Goal: Task Accomplishment & Management: Manage account settings

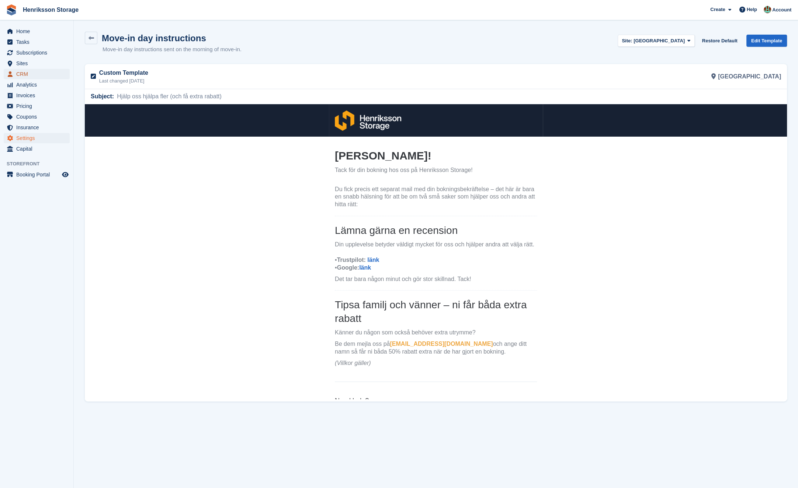
click at [34, 73] on span "CRM" at bounding box center [38, 74] width 44 height 10
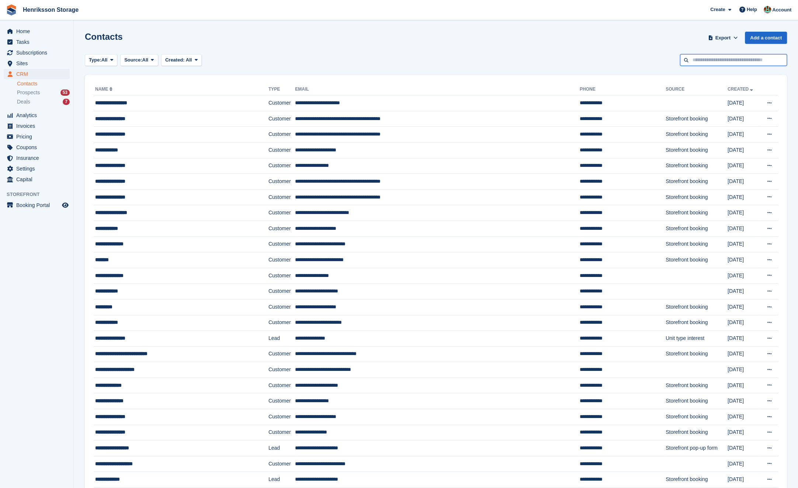
click at [703, 60] on input "text" at bounding box center [733, 60] width 107 height 12
type input "****"
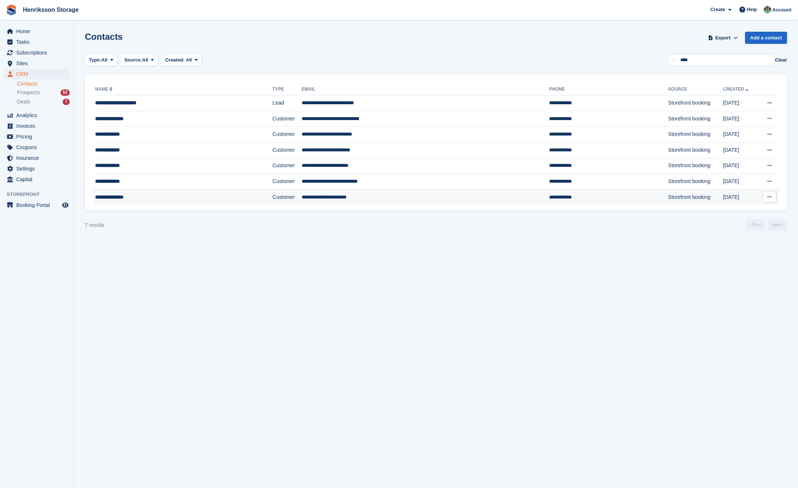
click at [372, 195] on td "**********" at bounding box center [425, 196] width 247 height 15
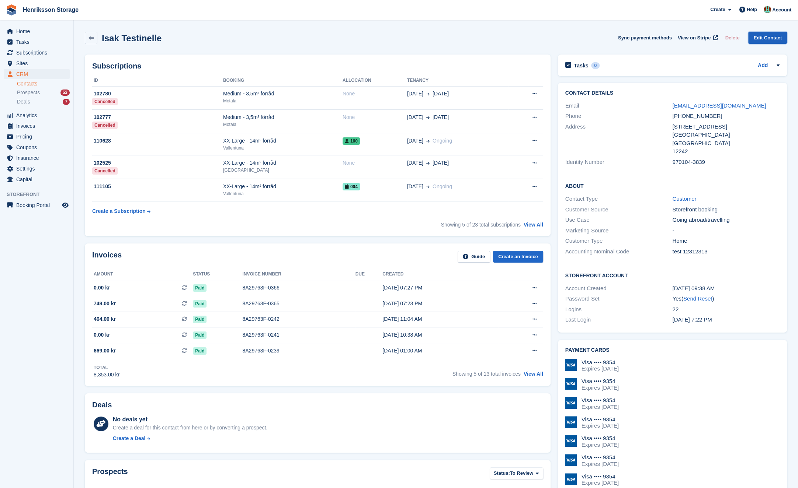
click at [756, 40] on link "Edit Contact" at bounding box center [767, 38] width 39 height 12
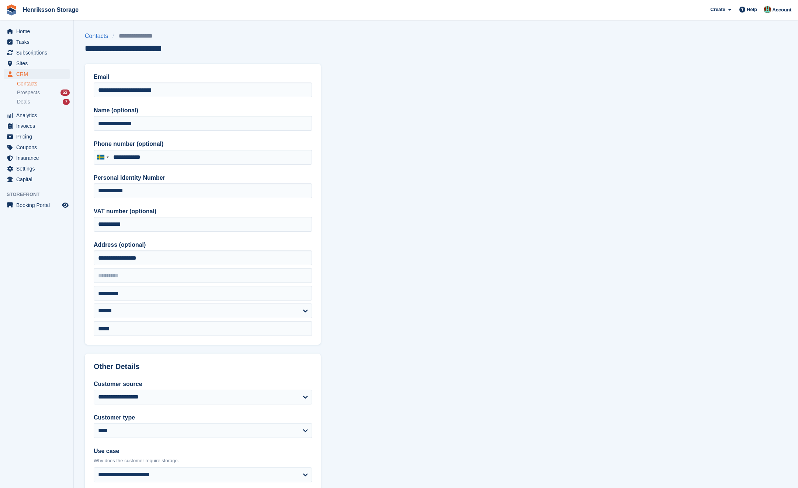
type input "**********"
click at [191, 230] on input "**********" at bounding box center [203, 224] width 218 height 15
click at [443, 239] on section "**********" at bounding box center [436, 331] width 724 height 662
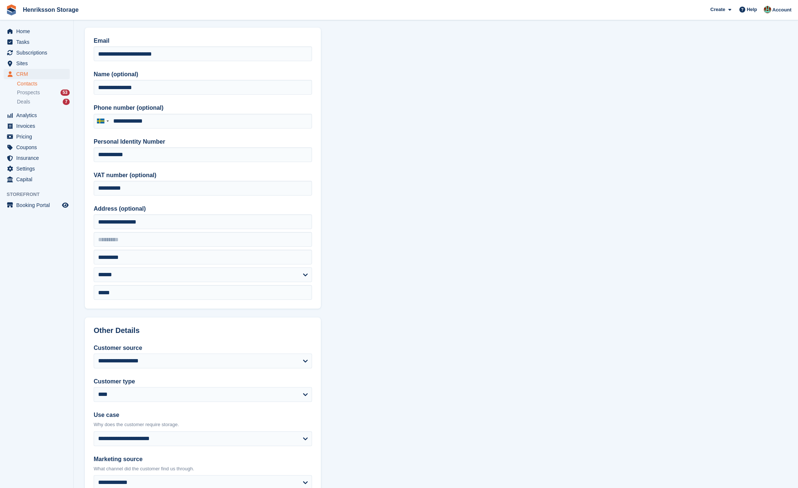
scroll to position [59, 0]
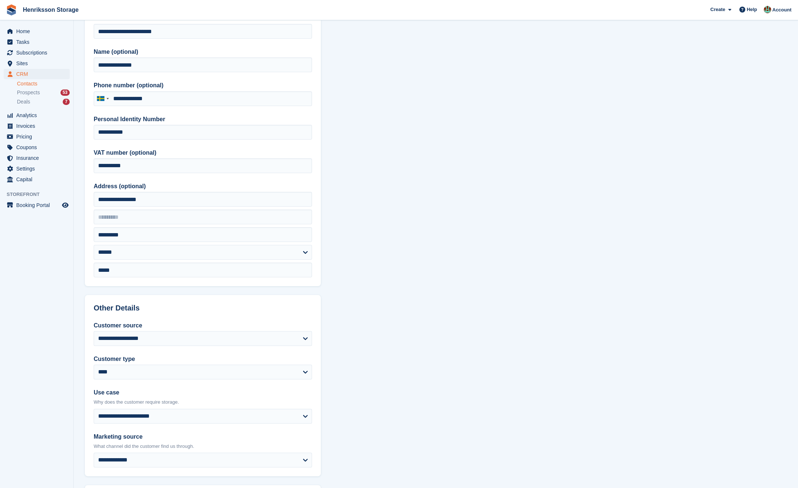
click at [392, 206] on section "**********" at bounding box center [436, 272] width 724 height 662
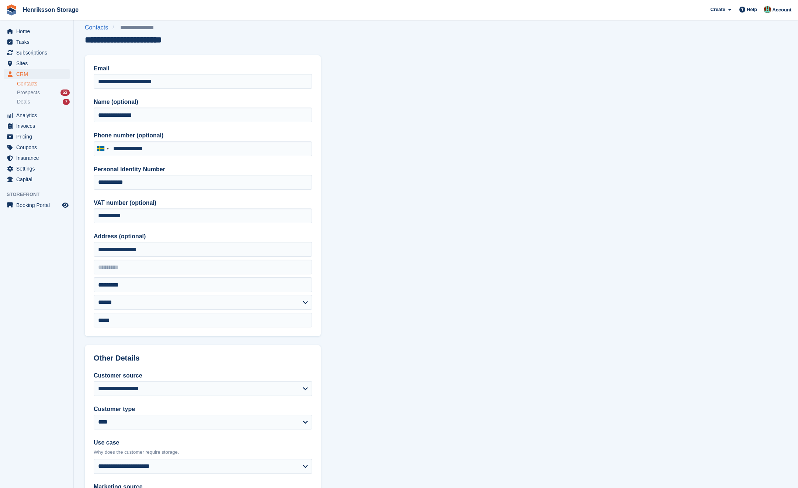
scroll to position [0, 0]
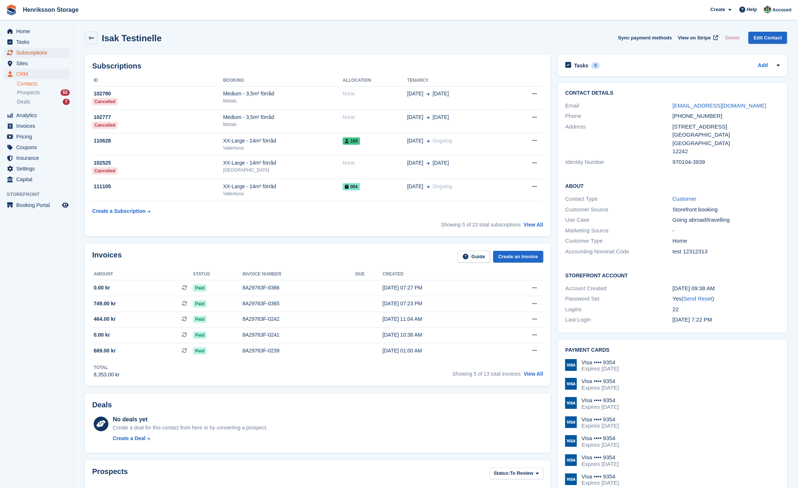
click at [42, 51] on span "Subscriptions" at bounding box center [38, 53] width 44 height 10
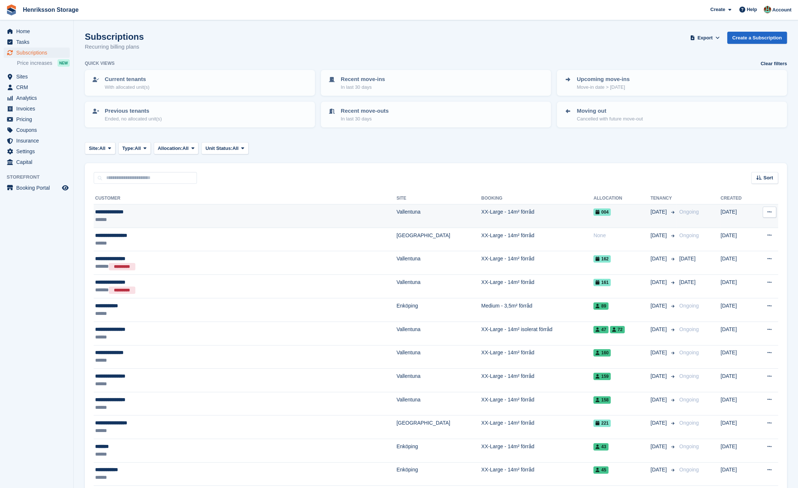
click at [492, 213] on td "XX-Large - 14m² förråd" at bounding box center [537, 217] width 112 height 24
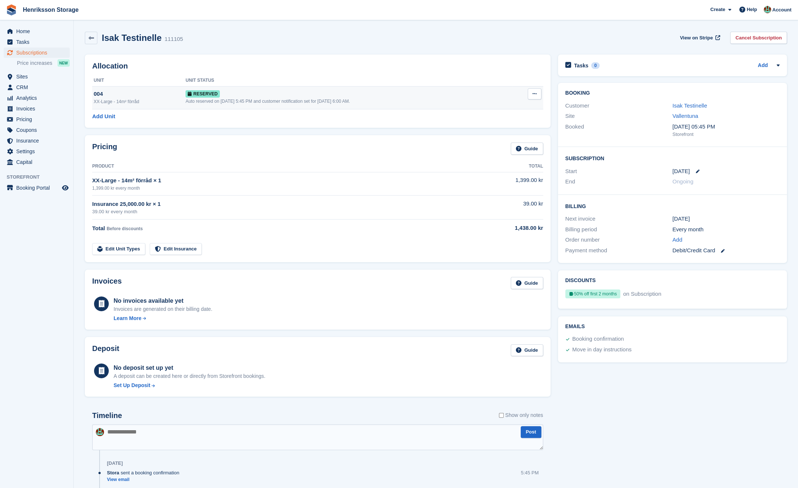
click at [529, 97] on button at bounding box center [535, 93] width 14 height 11
click at [751, 34] on link "Cancel Subscription" at bounding box center [758, 38] width 57 height 12
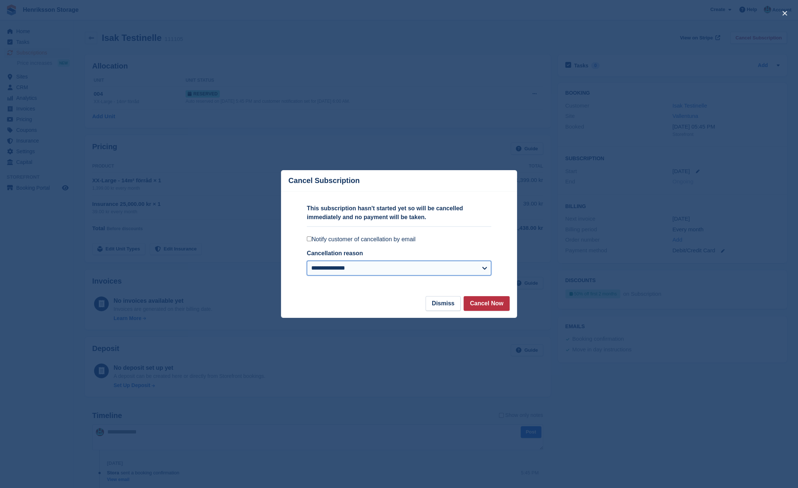
click at [446, 267] on select "**********" at bounding box center [399, 268] width 184 height 15
click at [387, 276] on div "**********" at bounding box center [399, 271] width 184 height 21
click at [371, 270] on select "**********" at bounding box center [399, 268] width 184 height 15
click at [307, 261] on select "**********" at bounding box center [399, 268] width 184 height 15
click at [456, 265] on select "**********" at bounding box center [399, 268] width 184 height 15
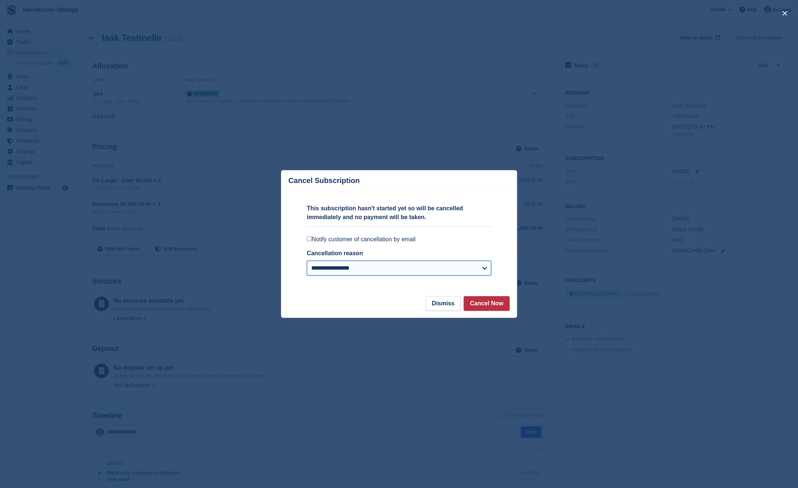
select select "*****"
click at [307, 261] on select "**********" at bounding box center [399, 268] width 184 height 15
click at [358, 239] on label "Notify customer of cancellation by email" at bounding box center [399, 239] width 184 height 7
click at [491, 311] on footer "Dismiss Cancel Now" at bounding box center [399, 307] width 236 height 22
click at [485, 304] on button "Cancel Now" at bounding box center [486, 303] width 46 height 15
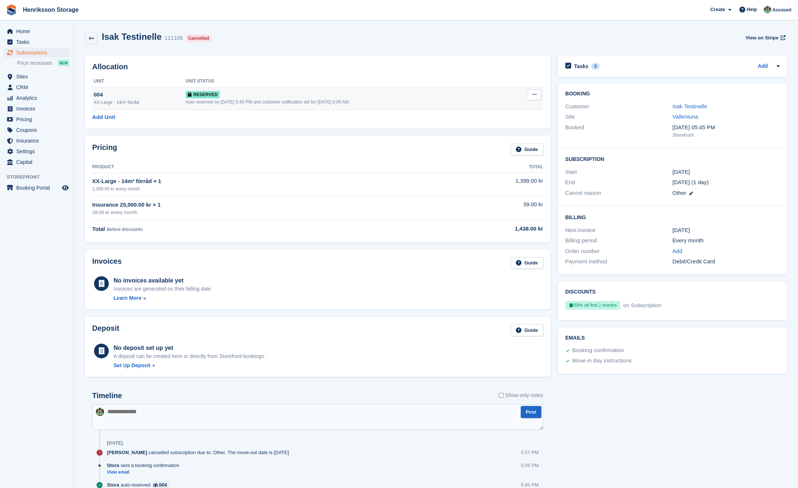
click at [533, 92] on icon at bounding box center [534, 94] width 4 height 5
click at [504, 124] on p "Deallocate" at bounding box center [506, 125] width 64 height 10
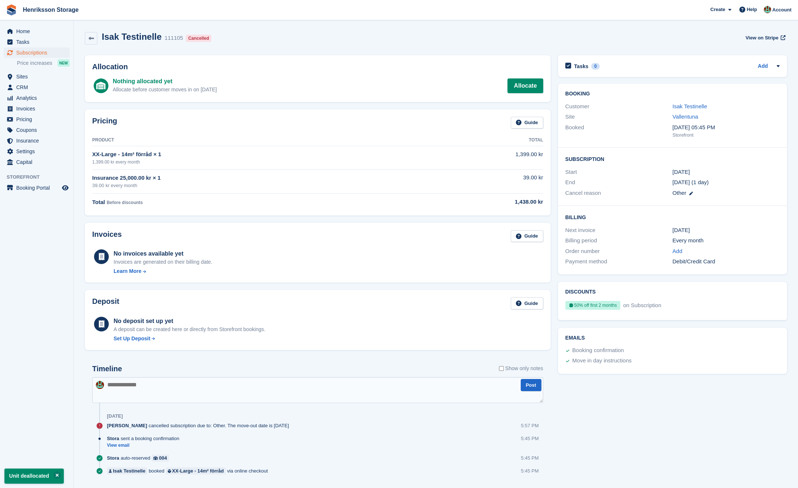
click at [365, 48] on div "Isak Testinelle 111105 Cancelled View on Stripe" at bounding box center [435, 40] width 709 height 24
drag, startPoint x: 342, startPoint y: 68, endPoint x: 327, endPoint y: 73, distance: 16.8
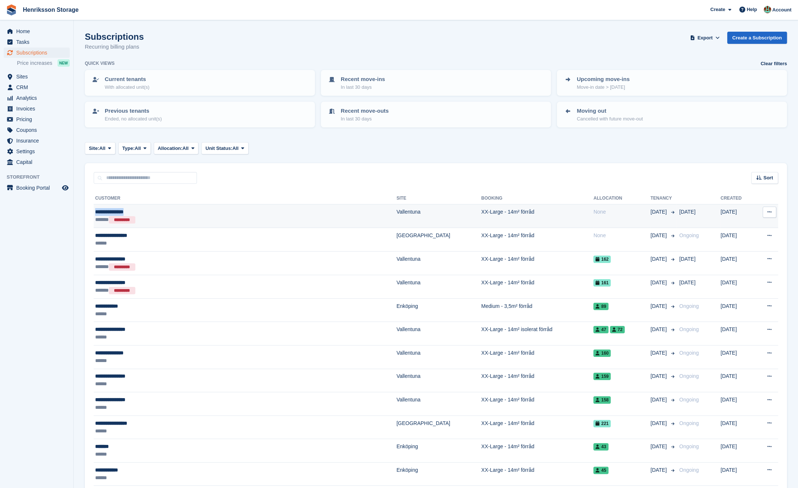
copy div "**********"
drag, startPoint x: 123, startPoint y: 213, endPoint x: 94, endPoint y: 209, distance: 29.7
click at [94, 209] on td "**********" at bounding box center [245, 217] width 303 height 24
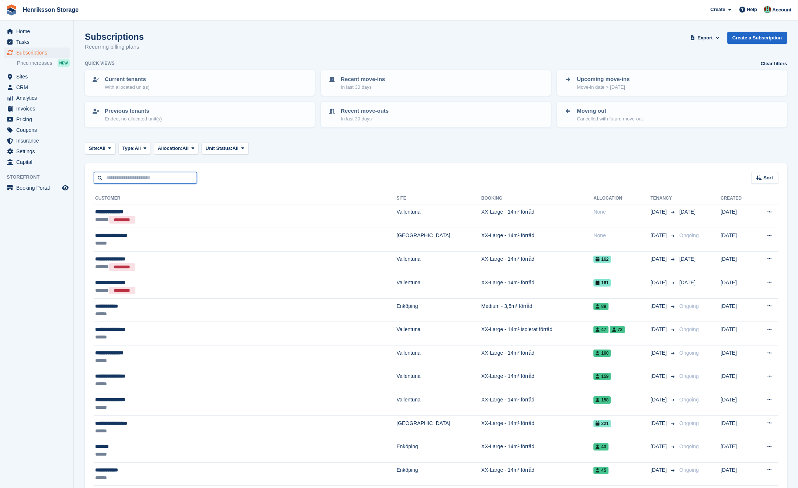
drag, startPoint x: 130, startPoint y: 182, endPoint x: 130, endPoint y: 178, distance: 4.4
click at [130, 182] on input "text" at bounding box center [145, 178] width 103 height 12
click at [130, 178] on input "text" at bounding box center [145, 178] width 103 height 12
paste input "**********"
type input "**********"
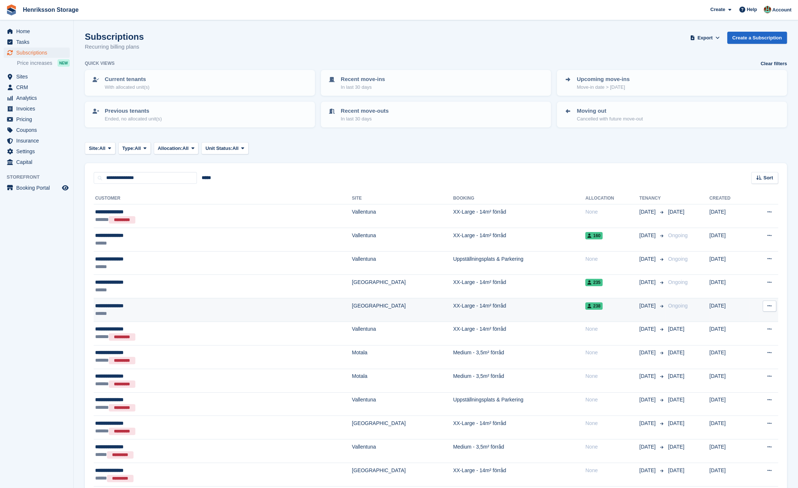
click at [473, 307] on td "XX-Large - 14m² förråd" at bounding box center [519, 310] width 132 height 24
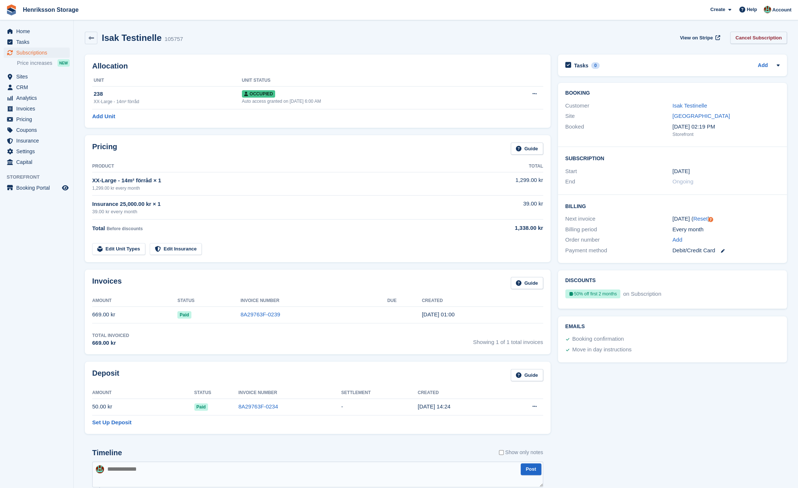
click at [763, 37] on link "Cancel Subscription" at bounding box center [758, 38] width 57 height 12
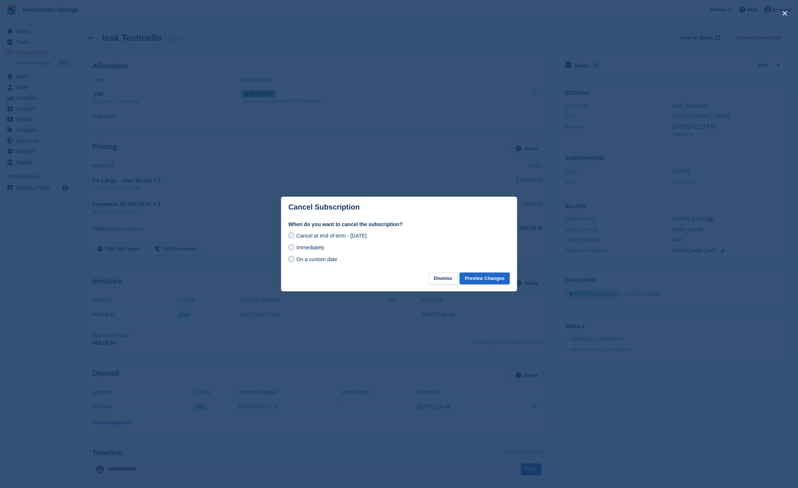
click at [485, 275] on button "Preview Changes" at bounding box center [484, 279] width 50 height 12
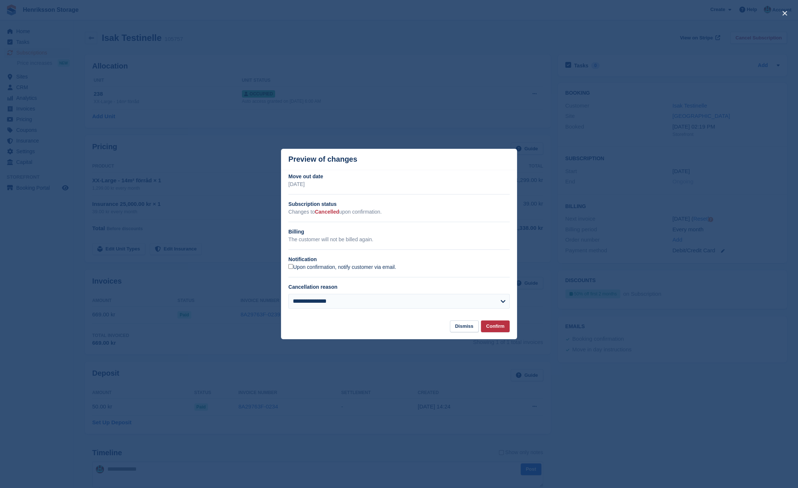
click at [303, 269] on label "Upon confirmation, notify customer via email." at bounding box center [342, 267] width 108 height 7
click at [342, 301] on select "**********" at bounding box center [398, 301] width 221 height 15
select select "**********"
click at [288, 294] on select "**********" at bounding box center [398, 301] width 221 height 15
click at [485, 321] on button "Confirm" at bounding box center [495, 327] width 29 height 12
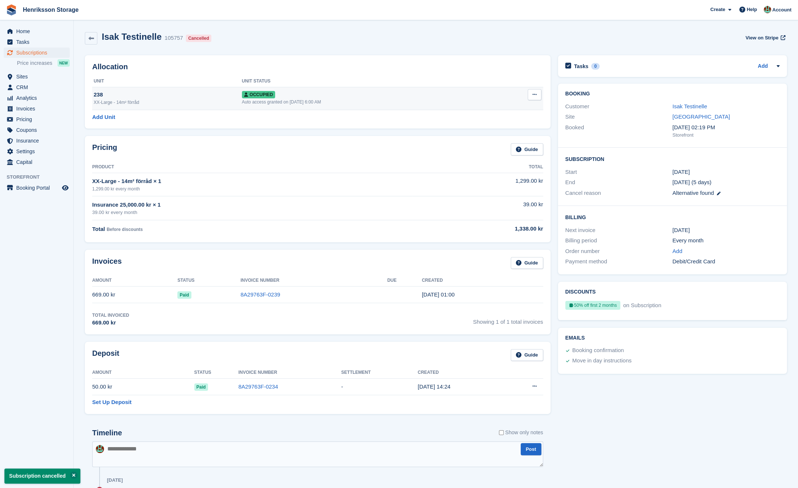
click at [534, 92] on icon at bounding box center [534, 94] width 4 height 5
click at [508, 136] on p "Deallocate" at bounding box center [506, 135] width 64 height 10
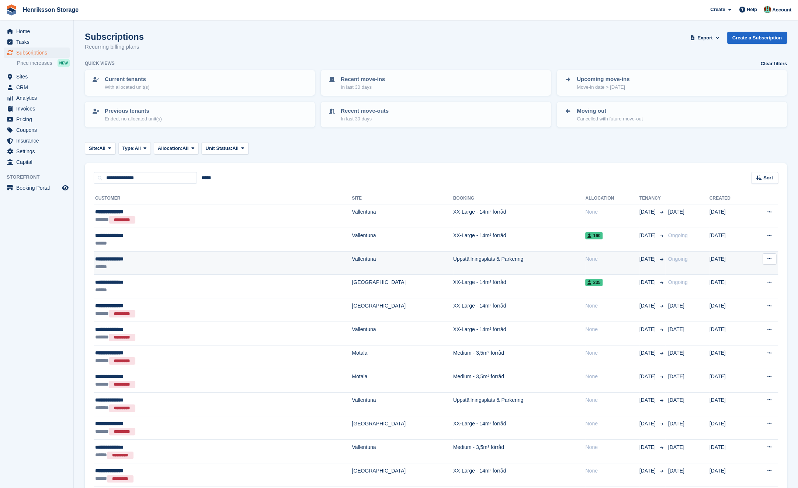
click at [177, 254] on td "**********" at bounding box center [223, 263] width 258 height 24
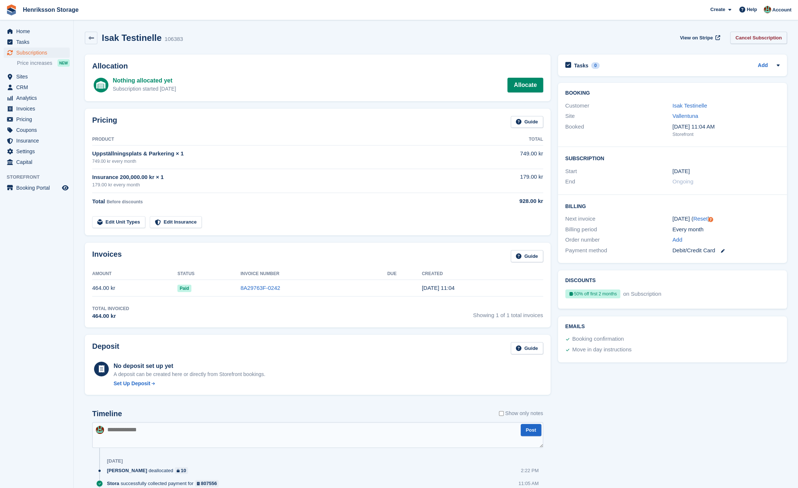
click at [740, 37] on link "Cancel Subscription" at bounding box center [758, 38] width 57 height 12
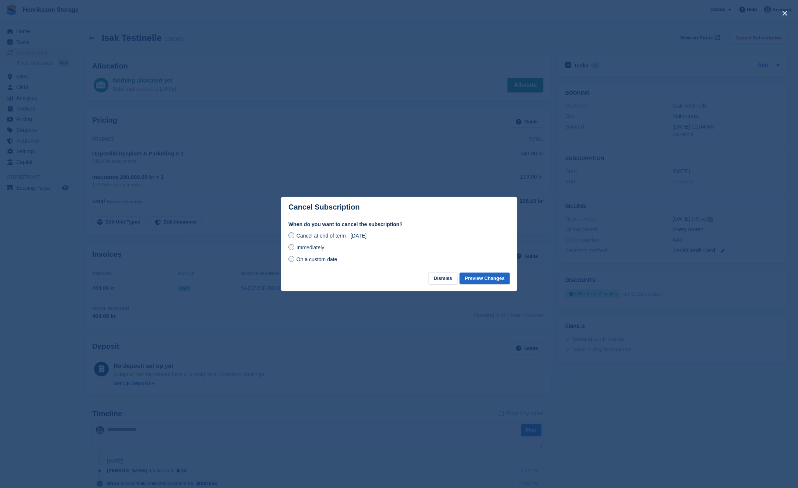
click at [321, 259] on span "On a custom date" at bounding box center [316, 260] width 41 height 6
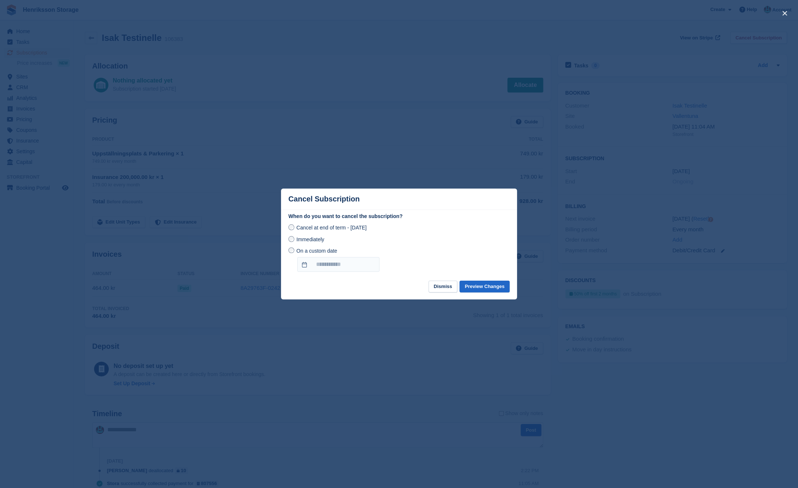
click at [310, 243] on span "Immediately" at bounding box center [310, 240] width 28 height 6
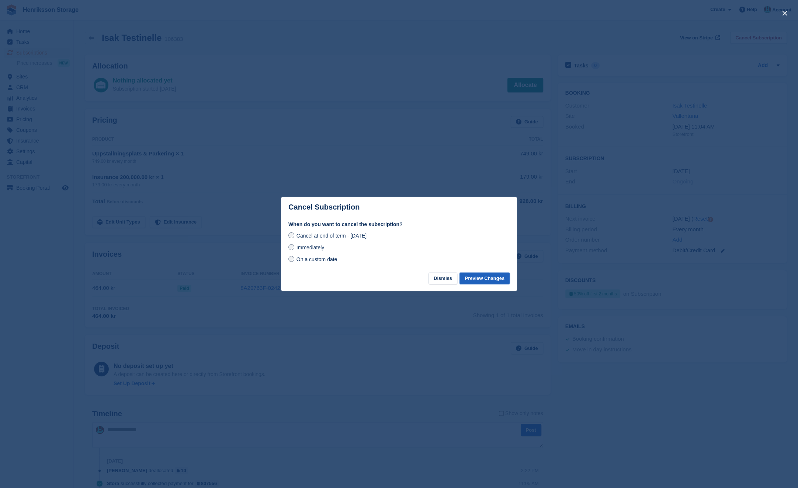
click at [477, 277] on button "Preview Changes" at bounding box center [484, 279] width 50 height 12
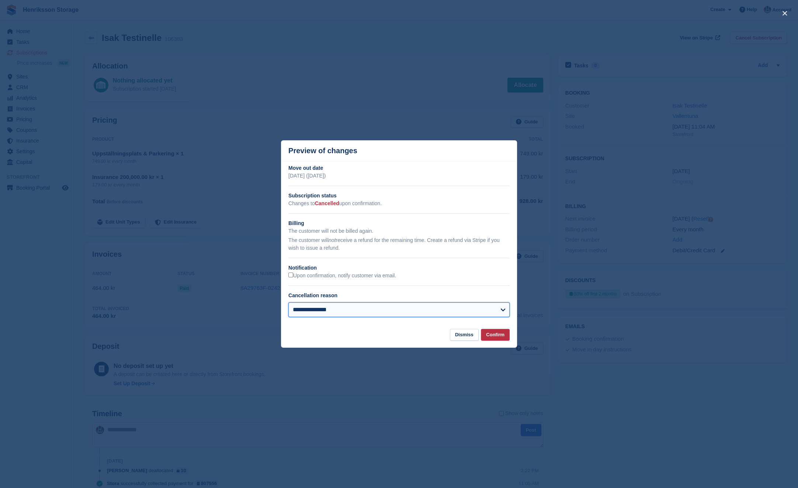
click at [366, 310] on select "**********" at bounding box center [398, 310] width 221 height 15
select select "**********"
click at [288, 303] on select "**********" at bounding box center [398, 310] width 221 height 15
click at [492, 332] on button "Confirm" at bounding box center [495, 335] width 29 height 12
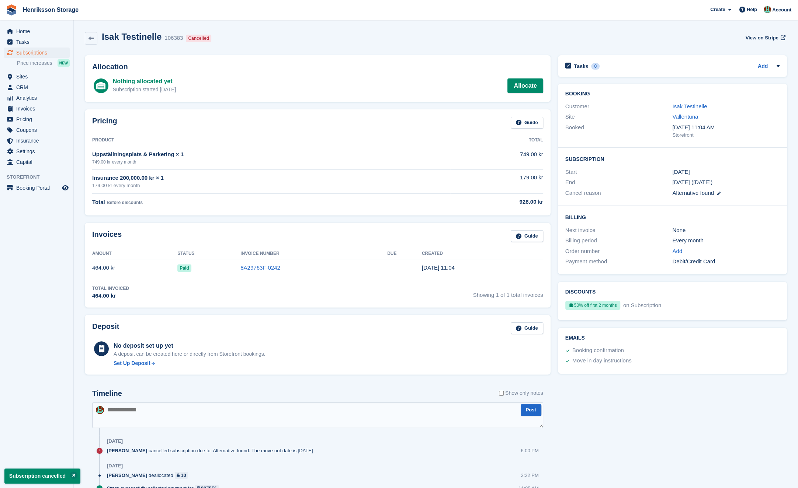
click at [288, 40] on div "Isak Testinelle 106383 Cancelled View on Stripe" at bounding box center [436, 38] width 702 height 13
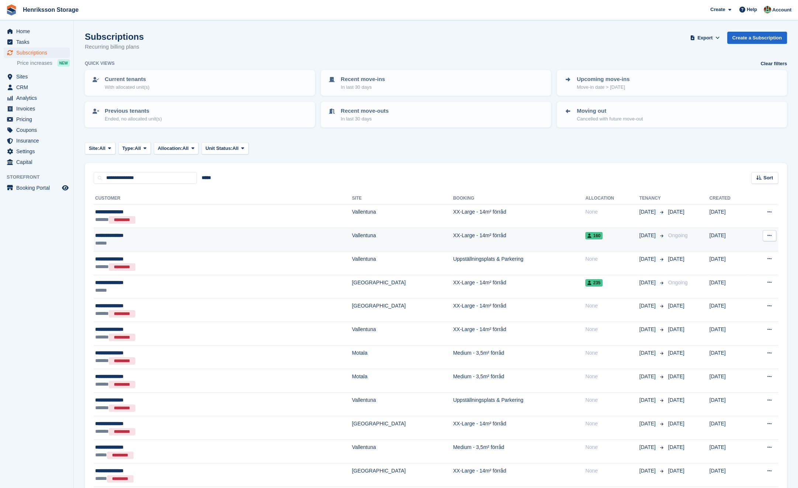
click at [182, 235] on div "**********" at bounding box center [163, 236] width 136 height 8
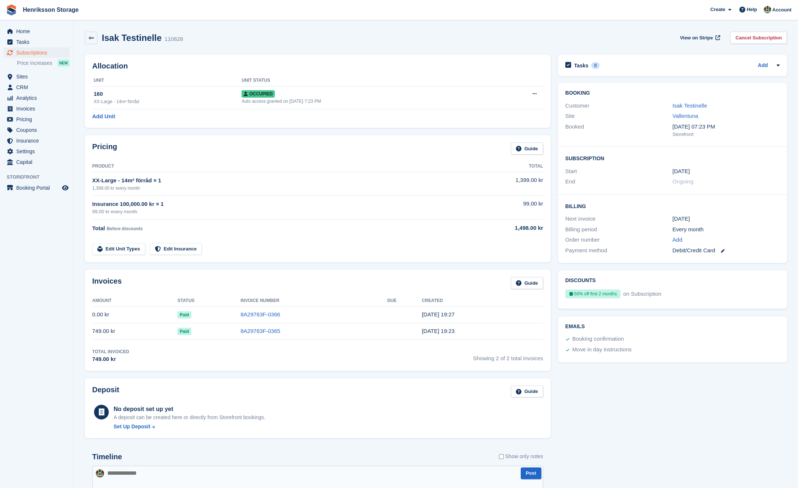
click at [741, 34] on link "Cancel Subscription" at bounding box center [758, 38] width 57 height 12
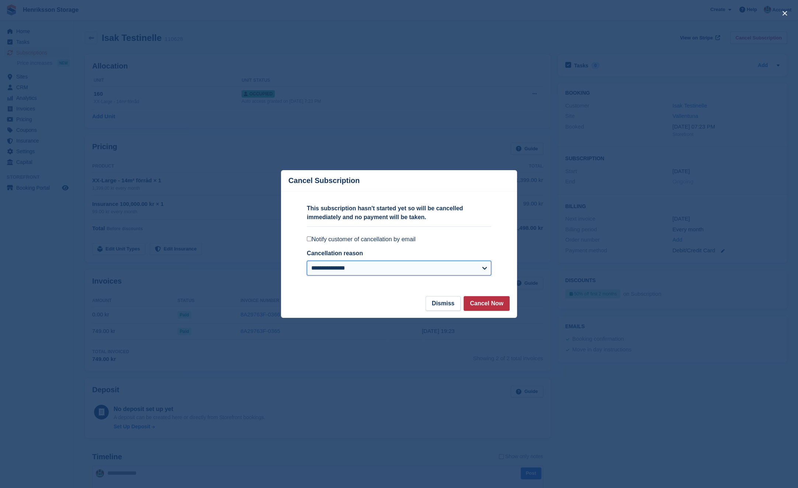
click at [460, 273] on select "**********" at bounding box center [399, 268] width 184 height 15
select select "**********"
click at [307, 261] on select "**********" at bounding box center [399, 268] width 184 height 15
click at [486, 306] on button "Cancel Now" at bounding box center [486, 303] width 46 height 15
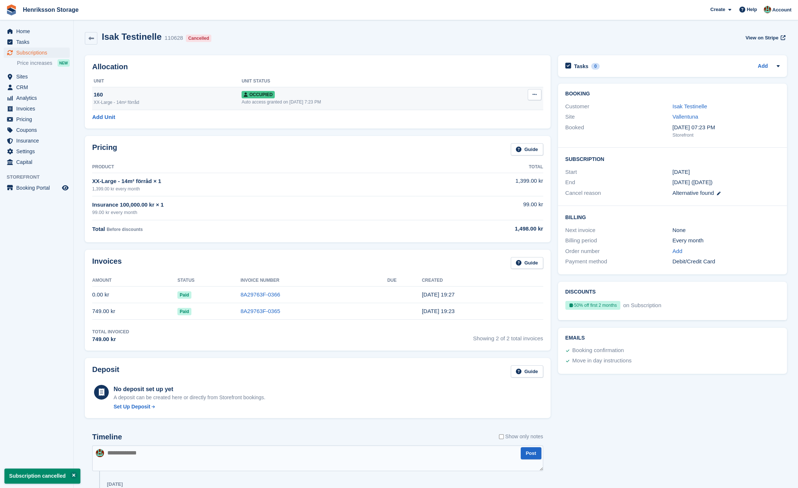
click at [533, 93] on icon at bounding box center [534, 94] width 4 height 5
click at [516, 136] on p "Deallocate" at bounding box center [506, 135] width 64 height 10
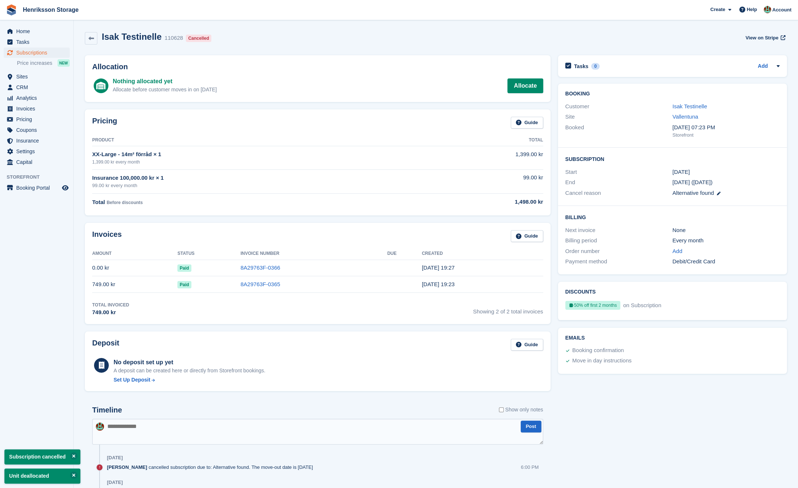
drag, startPoint x: 334, startPoint y: 130, endPoint x: 328, endPoint y: 130, distance: 5.2
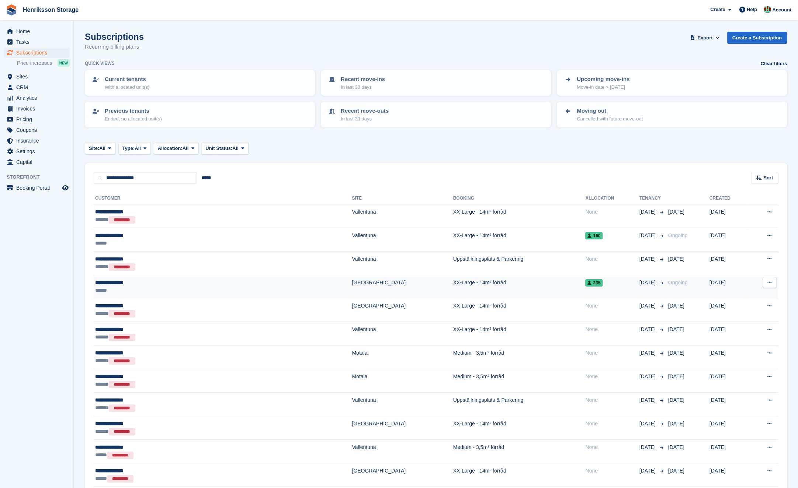
click at [188, 289] on div "******" at bounding box center [163, 291] width 136 height 8
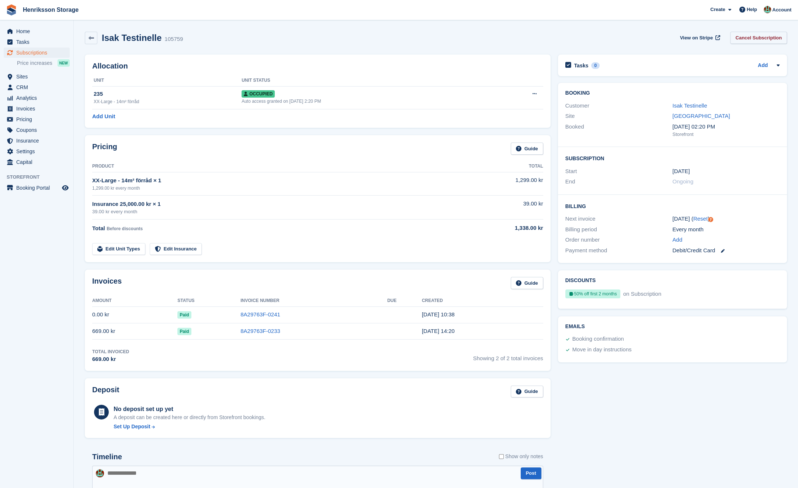
click at [763, 35] on link "Cancel Subscription" at bounding box center [758, 38] width 57 height 12
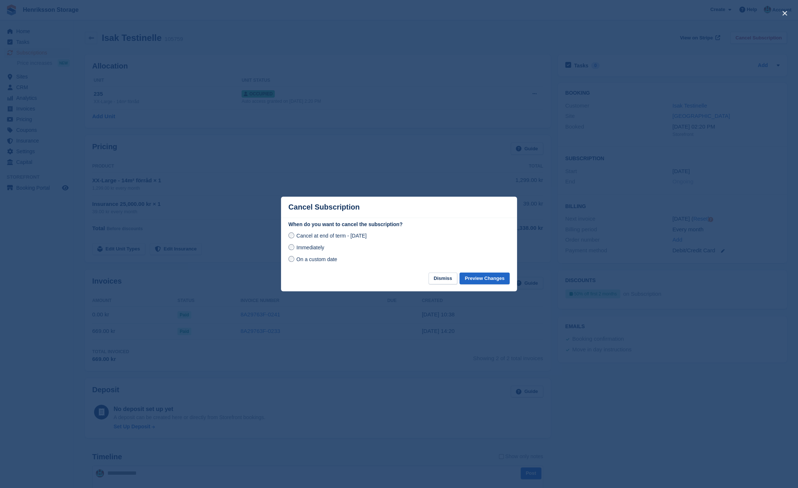
click at [311, 248] on span "Immediately" at bounding box center [310, 248] width 28 height 6
click at [484, 268] on div "When do you want to cancel the subscription? Cancel at end of term - Thursday, …" at bounding box center [399, 247] width 236 height 52
click at [481, 274] on button "Preview Changes" at bounding box center [484, 279] width 50 height 12
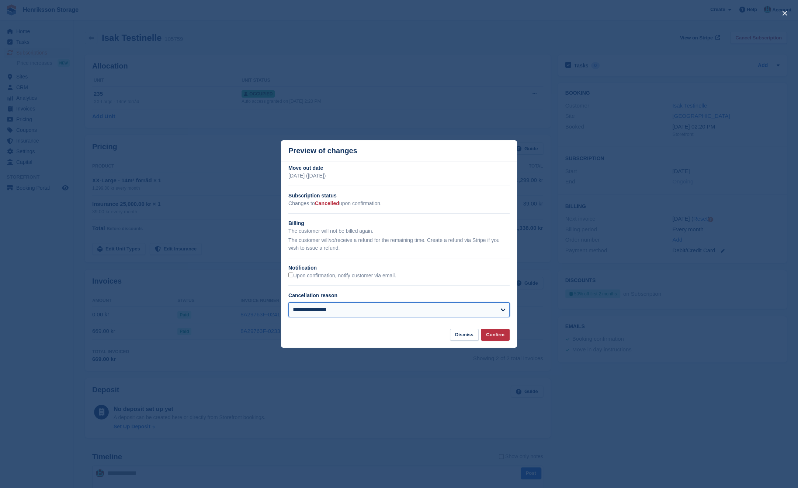
click at [467, 313] on select "**********" at bounding box center [398, 310] width 221 height 15
select select "**********"
click at [288, 303] on select "**********" at bounding box center [398, 310] width 221 height 15
click at [495, 333] on button "Confirm" at bounding box center [495, 335] width 29 height 12
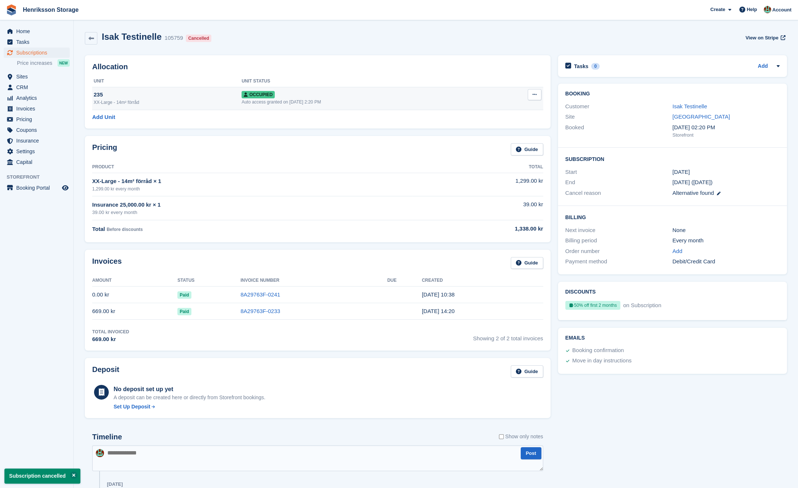
click at [534, 94] on icon at bounding box center [534, 94] width 4 height 5
click at [498, 135] on p "Deallocate" at bounding box center [506, 135] width 64 height 10
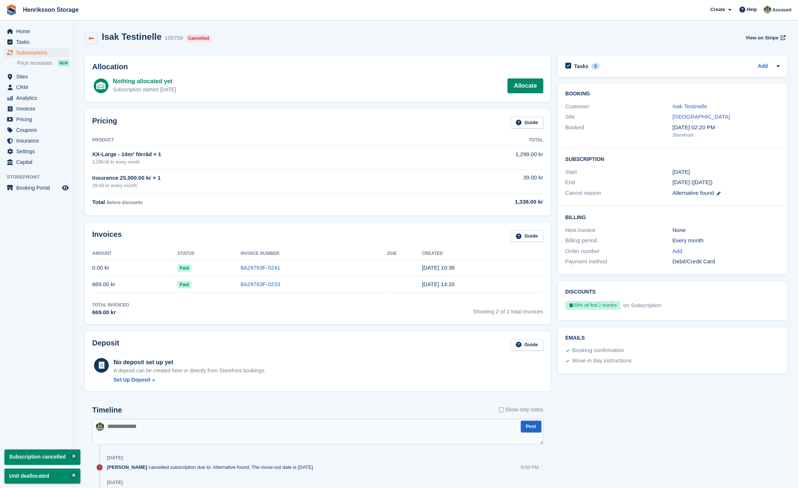
click at [89, 36] on icon at bounding box center [91, 39] width 6 height 6
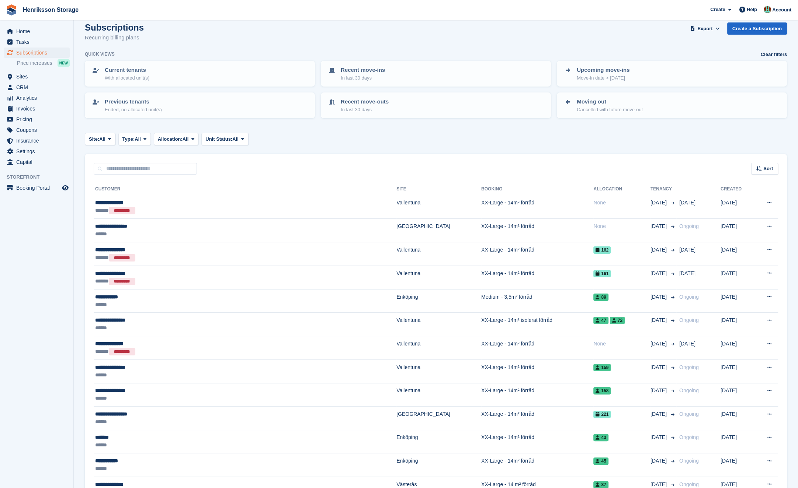
scroll to position [18, 0]
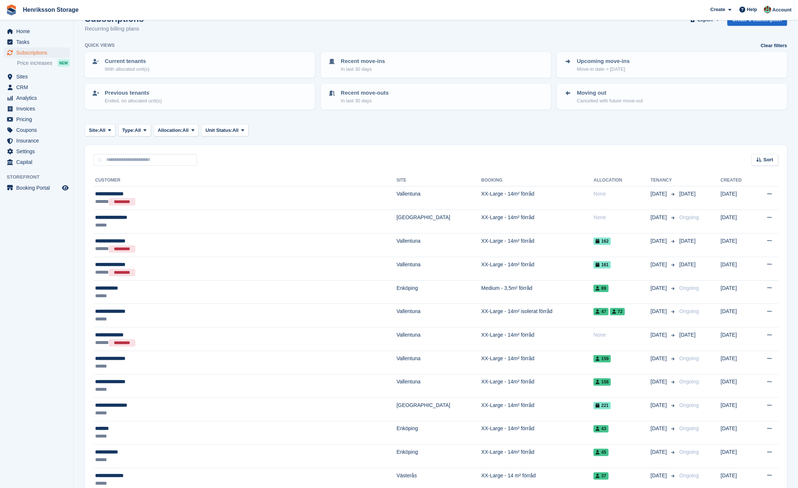
click at [123, 152] on div "Sort Sort by Customer name Date created Move in date Move out date Created (old…" at bounding box center [436, 155] width 702 height 21
click at [124, 163] on input "text" at bounding box center [145, 160] width 103 height 12
type input "****"
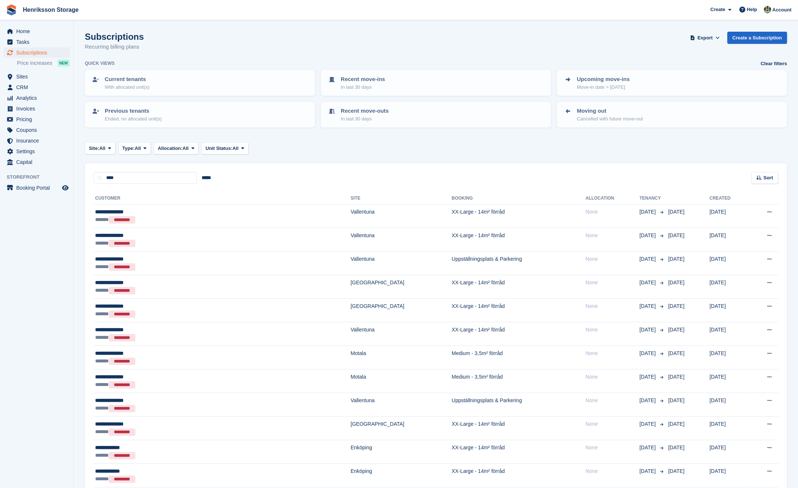
drag, startPoint x: 263, startPoint y: 173, endPoint x: 258, endPoint y: 172, distance: 4.5
click at [261, 172] on div "**** ***** Sort Sort by Customer name Date created Move in date Move out date C…" at bounding box center [436, 173] width 702 height 21
click at [156, 175] on input "****" at bounding box center [145, 178] width 103 height 12
click at [195, 172] on div "****" at bounding box center [145, 178] width 103 height 12
click at [153, 179] on input "****" at bounding box center [145, 178] width 103 height 12
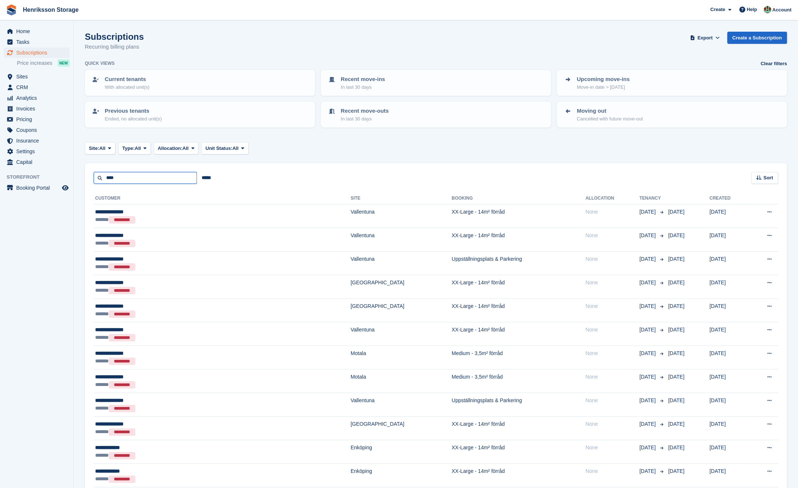
click at [153, 178] on input "****" at bounding box center [145, 178] width 103 height 12
type input "***"
click at [153, 176] on input "***" at bounding box center [145, 178] width 103 height 12
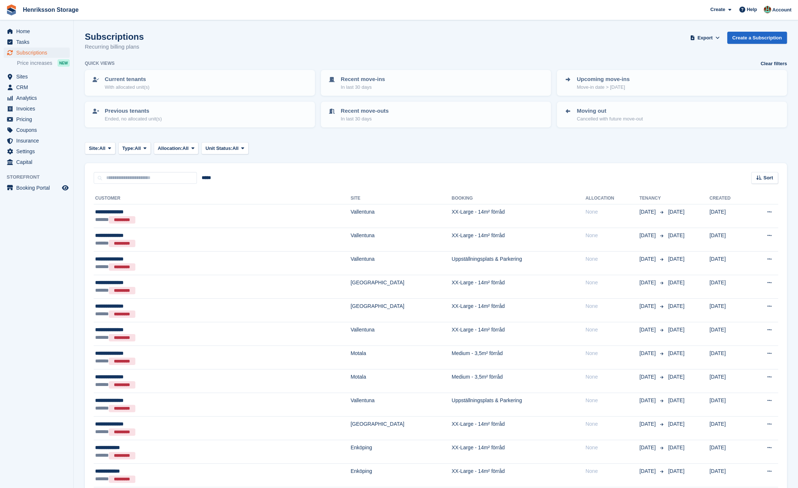
click at [256, 174] on div "***** Sort Sort by Customer name Date created Move in date Move out date Create…" at bounding box center [436, 173] width 702 height 21
click at [39, 53] on span "Subscriptions" at bounding box center [38, 53] width 44 height 10
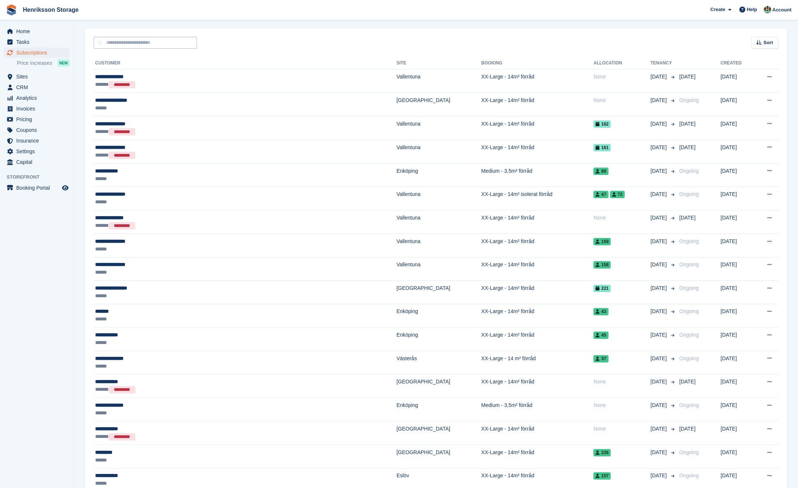
scroll to position [99, 0]
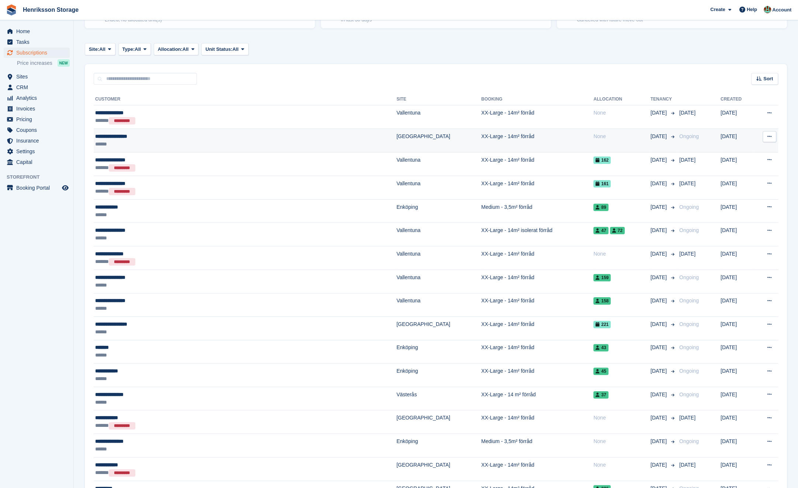
click at [191, 141] on div "******" at bounding box center [190, 144] width 191 height 8
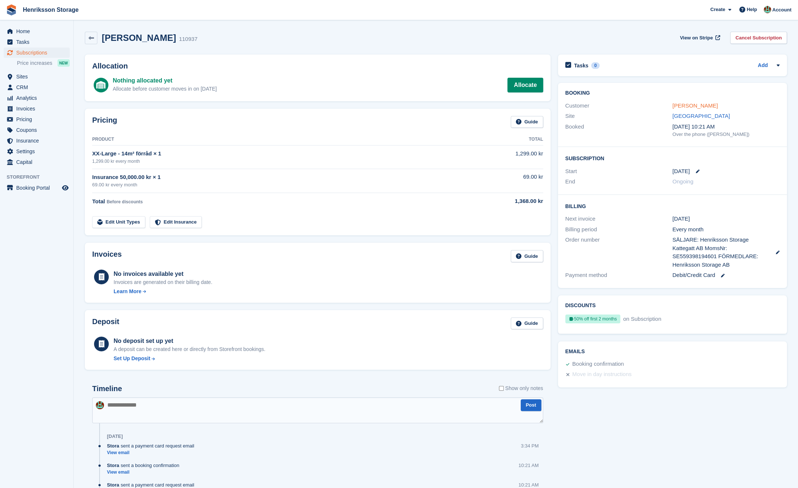
click at [704, 104] on link "[PERSON_NAME]" at bounding box center [694, 105] width 45 height 6
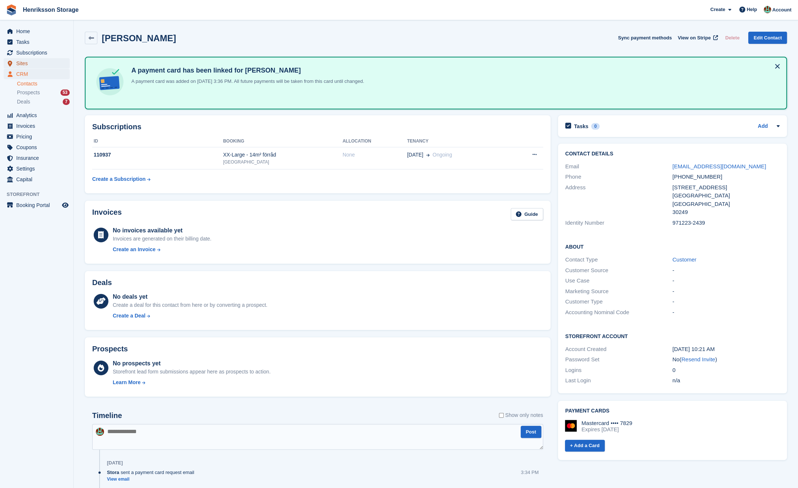
click at [25, 64] on span "Sites" at bounding box center [38, 63] width 44 height 10
click at [32, 54] on span "Subscriptions" at bounding box center [38, 53] width 44 height 10
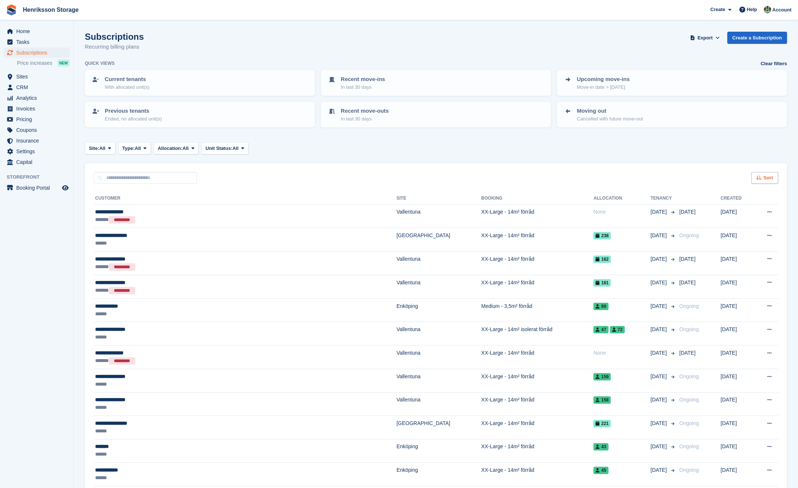
click at [775, 176] on div "Sort" at bounding box center [764, 178] width 27 height 12
click at [417, 176] on div "Sort Sort by Customer name Date created Move in date Move out date Created (old…" at bounding box center [436, 173] width 702 height 21
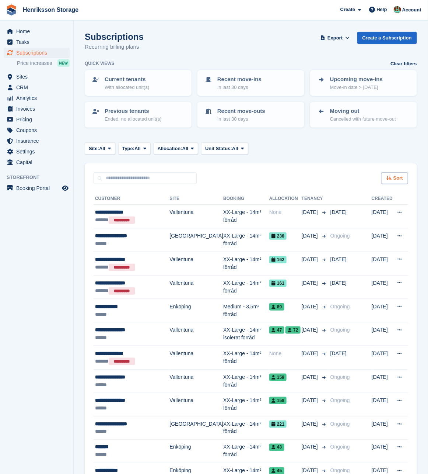
click at [393, 176] on div "Sort" at bounding box center [395, 178] width 27 height 12
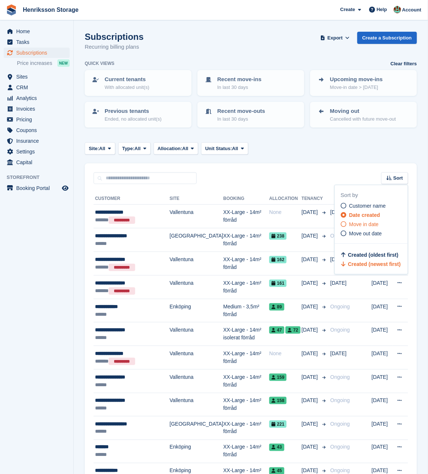
click at [362, 226] on span "Move in date" at bounding box center [363, 224] width 29 height 6
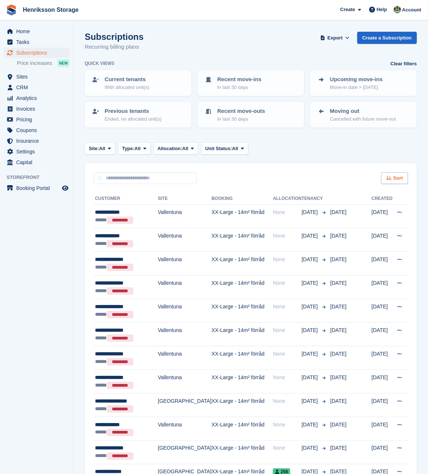
click at [391, 178] on div "Sort" at bounding box center [395, 178] width 27 height 12
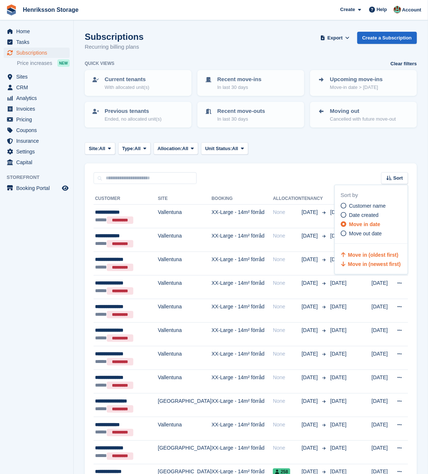
click at [372, 264] on span "Move in (newest first)" at bounding box center [374, 264] width 53 height 6
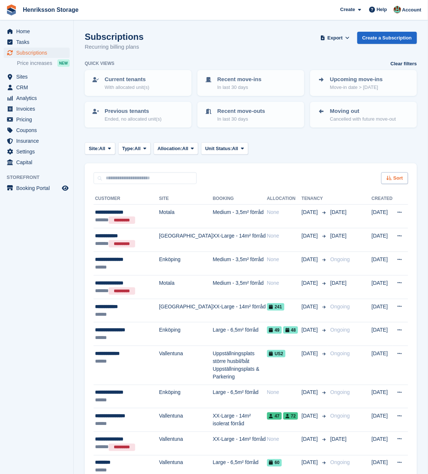
click at [389, 175] on icon at bounding box center [390, 177] width 6 height 5
click at [310, 167] on div "Sort Sort by Customer name Date created Move in date Move out date Move in (old…" at bounding box center [251, 173] width 333 height 21
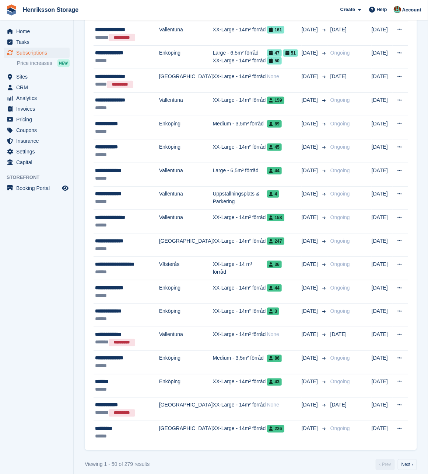
scroll to position [959, 0]
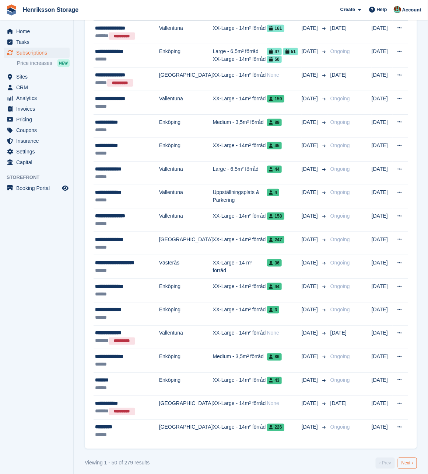
click at [409, 459] on link "Next ›" at bounding box center [407, 462] width 19 height 11
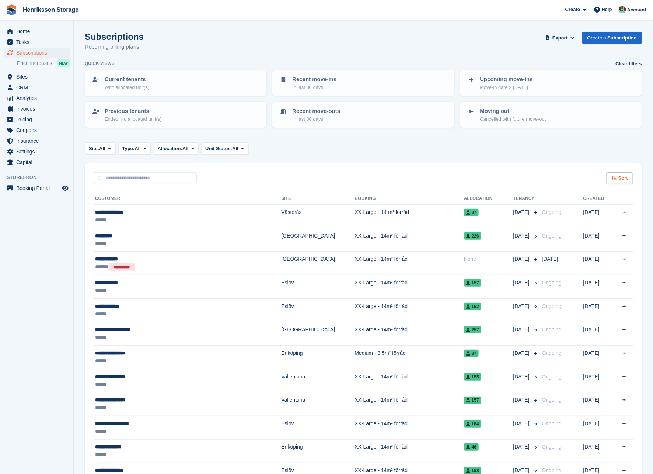
click at [620, 175] on span "Sort" at bounding box center [624, 177] width 10 height 7
click at [506, 172] on div "Sort Sort by Customer name Date created Move in date Move out date Move in (old…" at bounding box center [363, 173] width 557 height 21
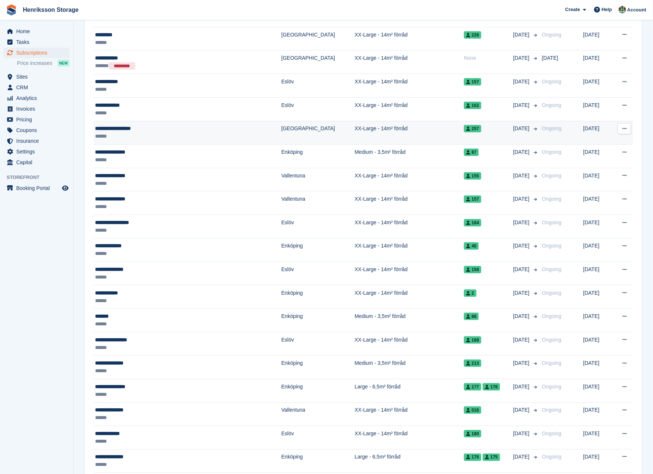
scroll to position [199, 0]
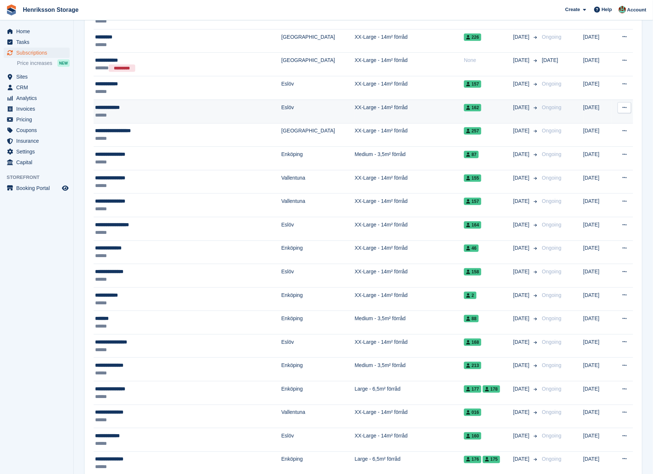
click at [625, 107] on icon at bounding box center [625, 107] width 4 height 5
click at [591, 117] on p "View customer" at bounding box center [596, 122] width 64 height 10
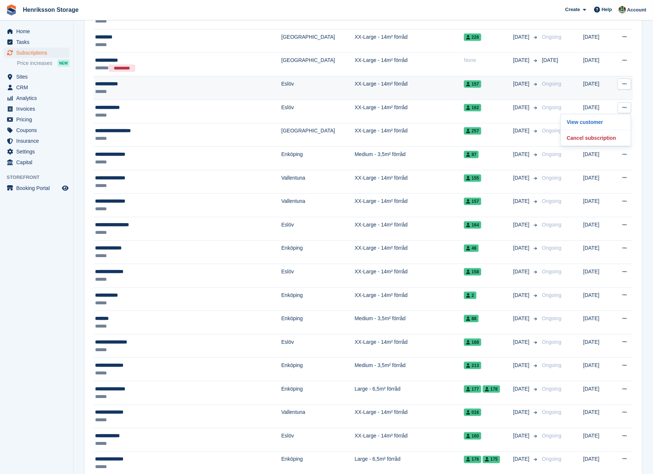
click at [624, 83] on icon at bounding box center [625, 83] width 4 height 5
click at [603, 94] on p "View customer" at bounding box center [596, 99] width 64 height 10
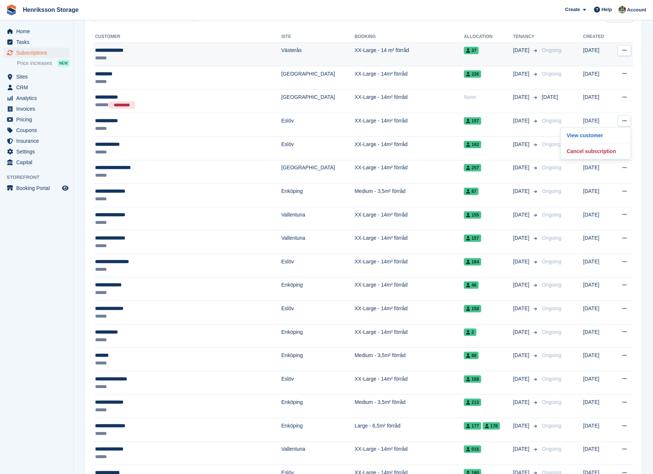
scroll to position [104, 0]
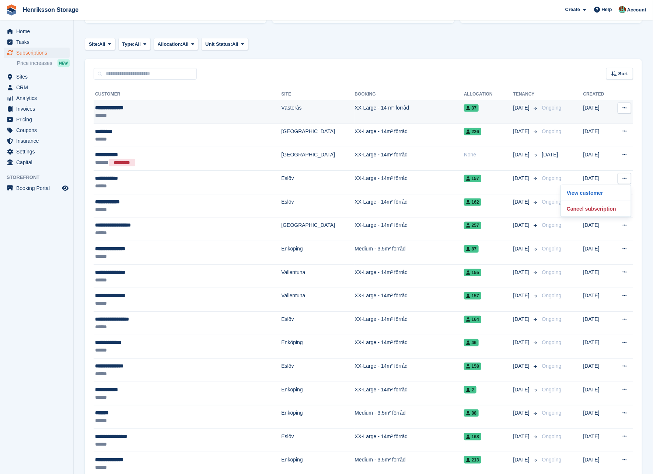
click at [625, 105] on icon at bounding box center [625, 107] width 4 height 5
click at [592, 122] on p "View customer" at bounding box center [596, 123] width 64 height 10
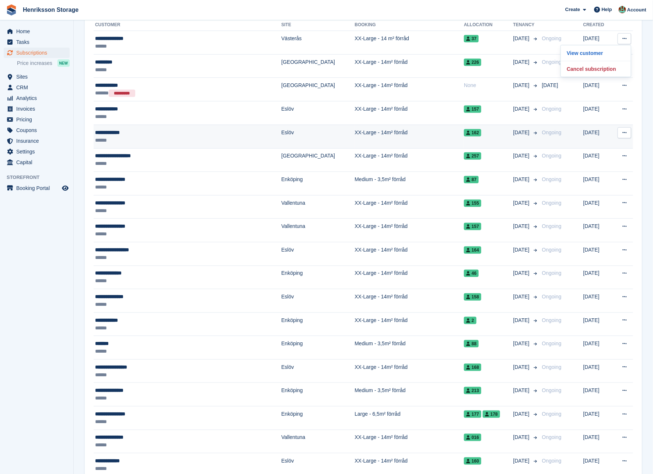
scroll to position [934, 0]
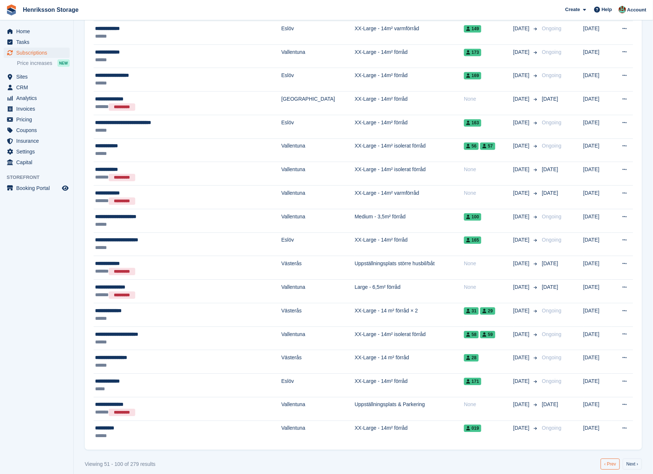
click at [610, 459] on link "‹ Prev" at bounding box center [610, 463] width 19 height 11
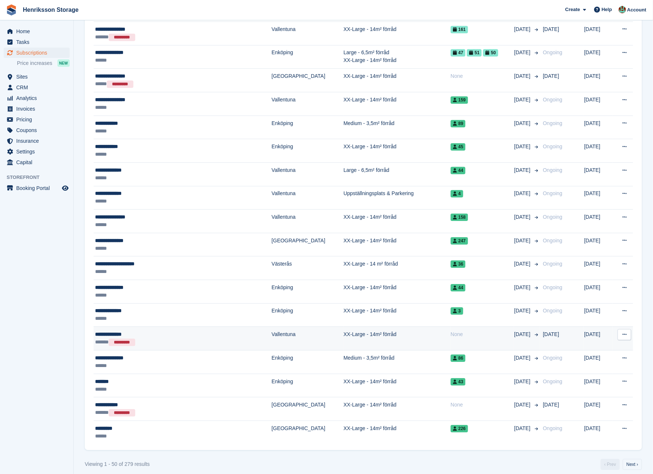
scroll to position [935, 0]
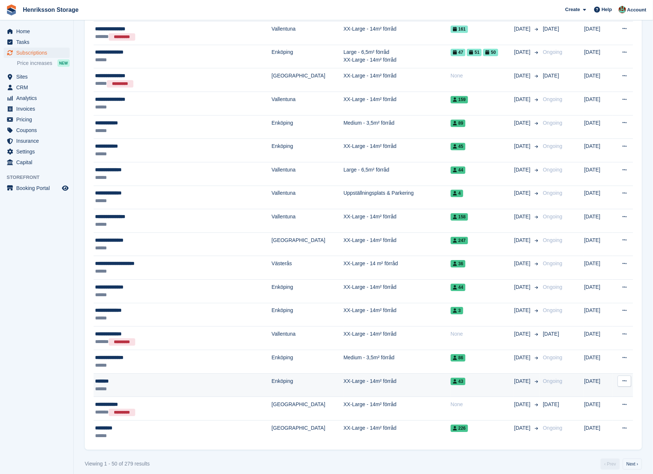
click at [627, 375] on button at bounding box center [625, 380] width 14 height 11
click at [589, 390] on p "View customer" at bounding box center [596, 395] width 64 height 10
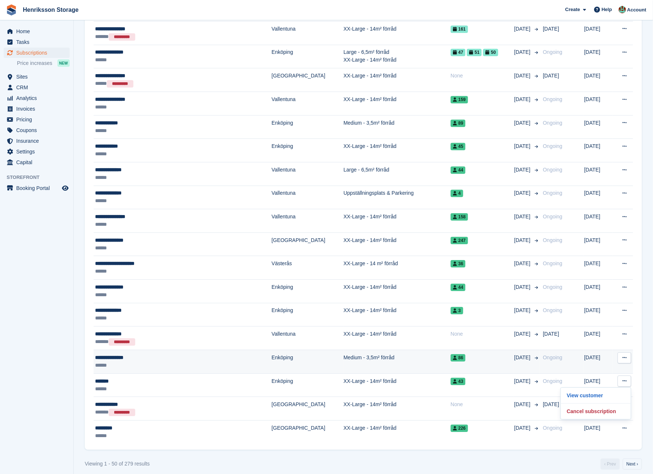
click at [627, 355] on icon at bounding box center [625, 357] width 4 height 5
click at [598, 367] on p "View customer" at bounding box center [596, 372] width 64 height 10
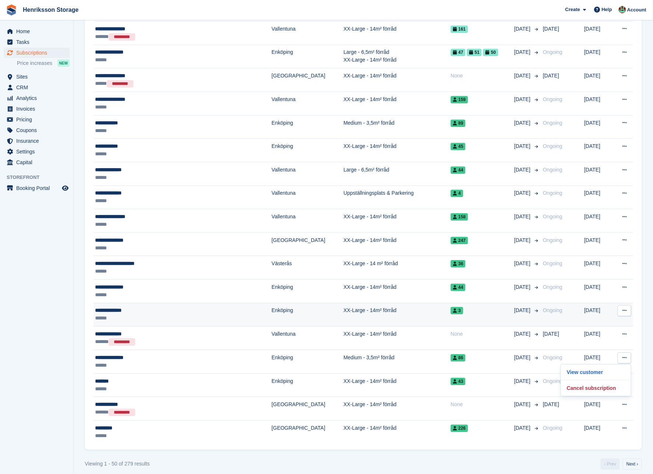
click at [626, 308] on icon at bounding box center [625, 310] width 4 height 5
click at [603, 323] on p "View customer" at bounding box center [596, 325] width 64 height 10
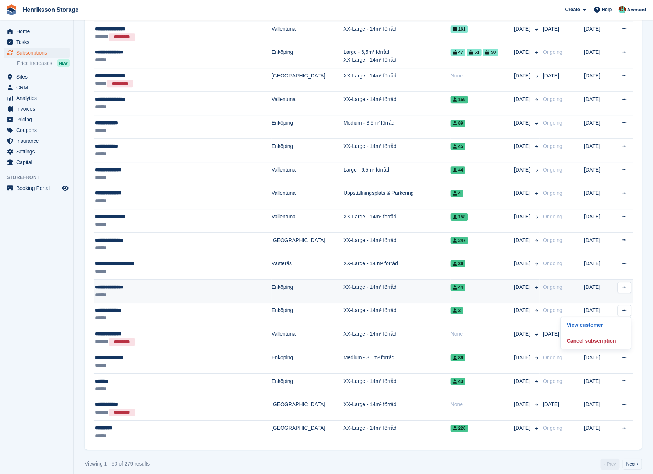
click at [624, 285] on icon at bounding box center [625, 287] width 4 height 5
click at [610, 297] on p "View customer" at bounding box center [596, 302] width 64 height 10
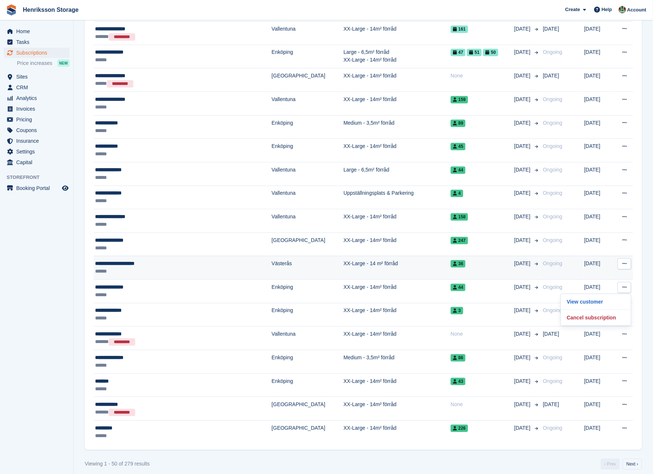
click at [626, 261] on icon at bounding box center [625, 263] width 4 height 5
click at [611, 273] on p "View customer" at bounding box center [596, 278] width 64 height 10
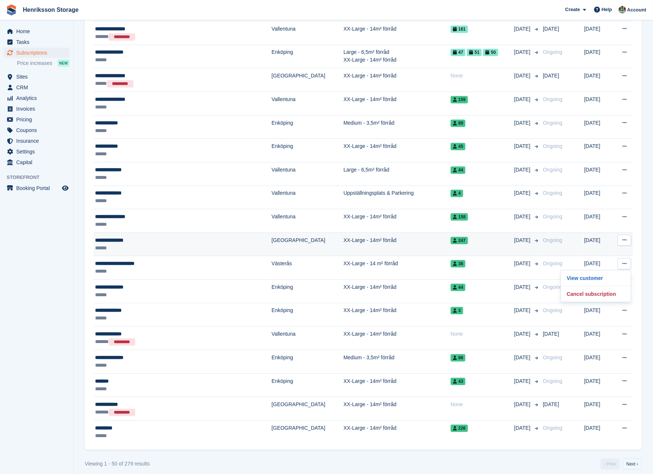
click at [625, 237] on icon at bounding box center [625, 239] width 4 height 5
click at [608, 253] on p "View customer" at bounding box center [596, 255] width 64 height 10
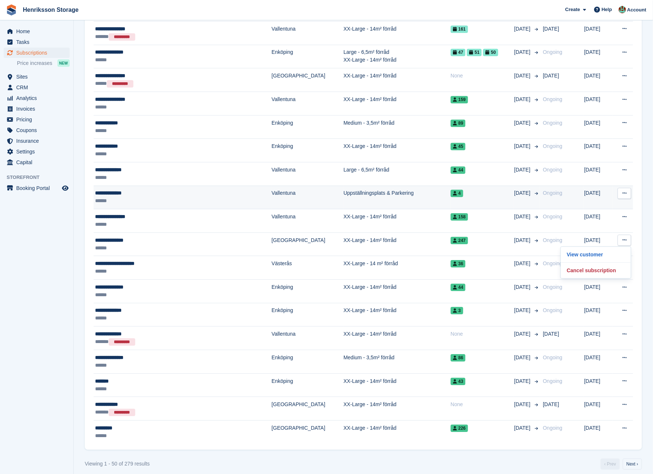
click at [626, 191] on icon at bounding box center [625, 193] width 4 height 5
click at [604, 203] on p "View customer" at bounding box center [596, 208] width 64 height 10
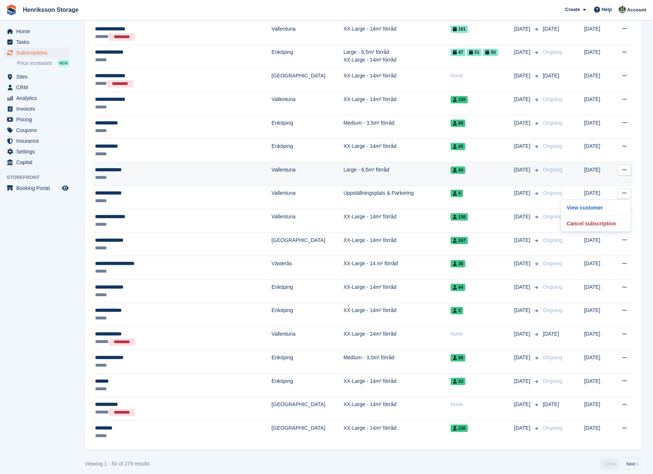
click at [624, 167] on icon at bounding box center [625, 169] width 4 height 5
click at [605, 180] on p "View customer" at bounding box center [596, 185] width 64 height 10
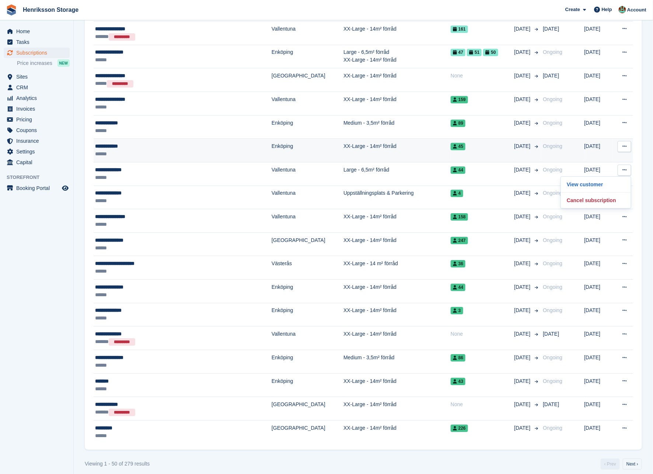
click at [627, 144] on icon at bounding box center [625, 146] width 4 height 5
click at [602, 156] on p "View customer" at bounding box center [596, 161] width 64 height 10
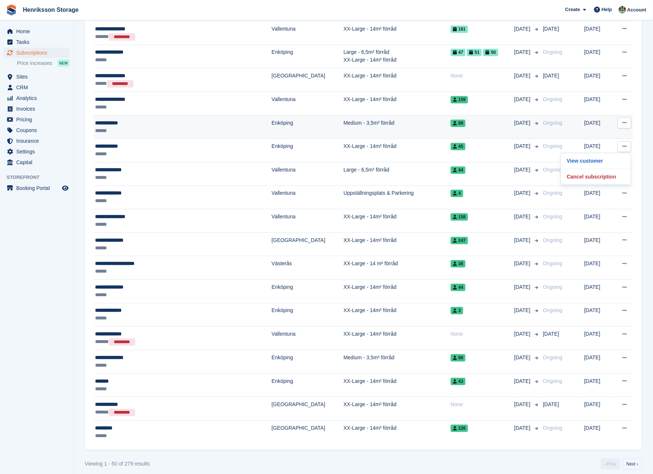
click at [629, 118] on button at bounding box center [625, 122] width 14 height 11
click at [591, 133] on p "View customer" at bounding box center [596, 137] width 64 height 10
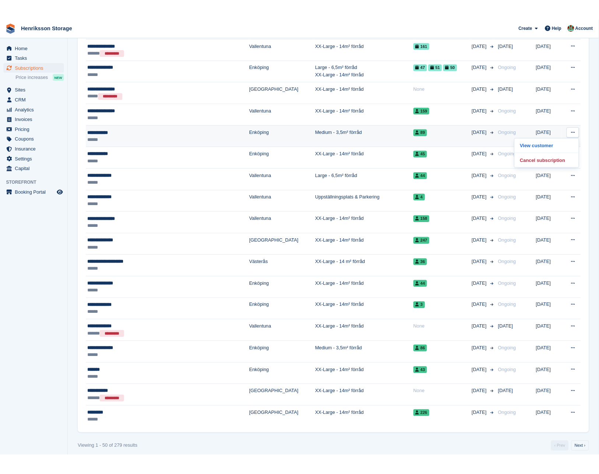
scroll to position [933, 0]
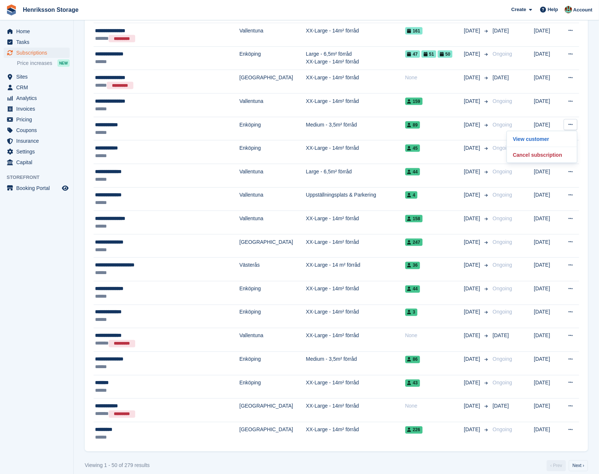
click at [14, 264] on aside "Home Tasks Subscriptions Subscriptions Subscriptions Price increases NEW Price …" at bounding box center [36, 238] width 73 height 437
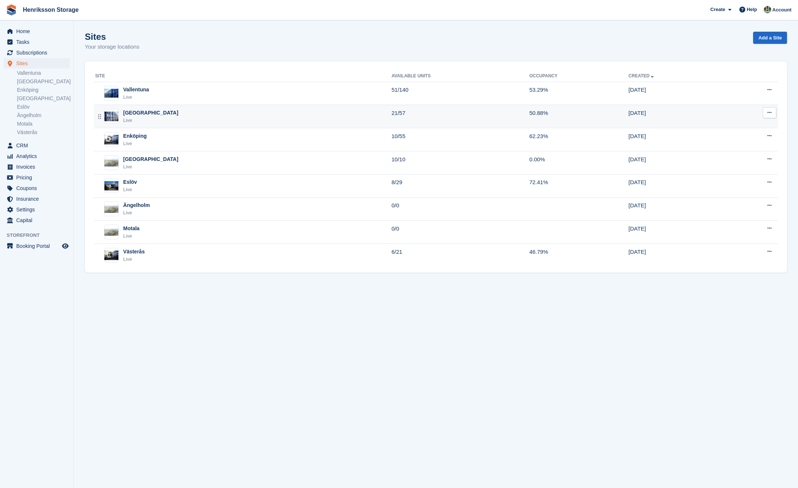
click at [171, 111] on div "Halmstad Live" at bounding box center [243, 116] width 296 height 15
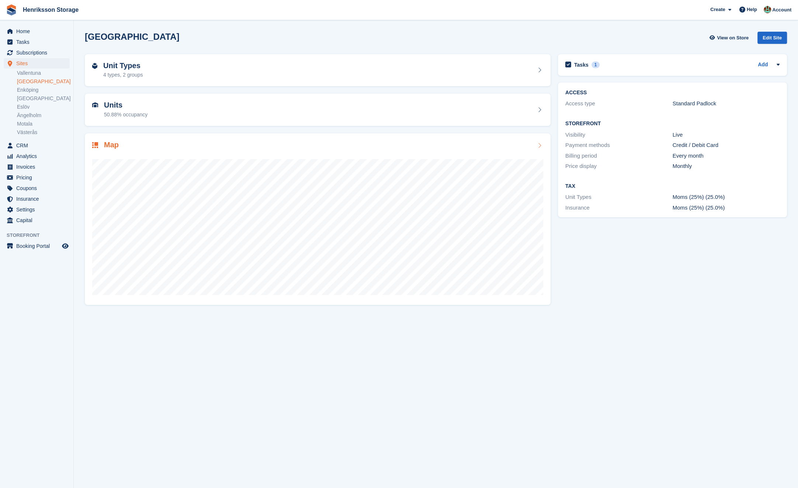
click at [165, 146] on div "Map" at bounding box center [317, 146] width 451 height 10
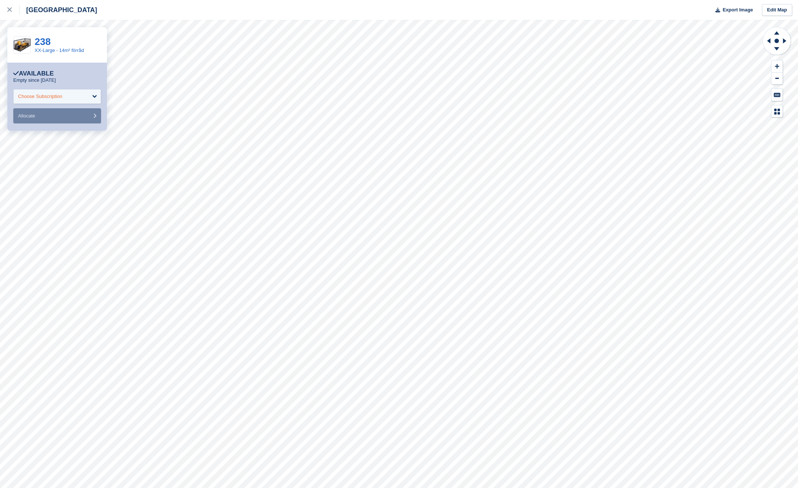
click at [77, 95] on div "Choose Subscription" at bounding box center [57, 96] width 88 height 15
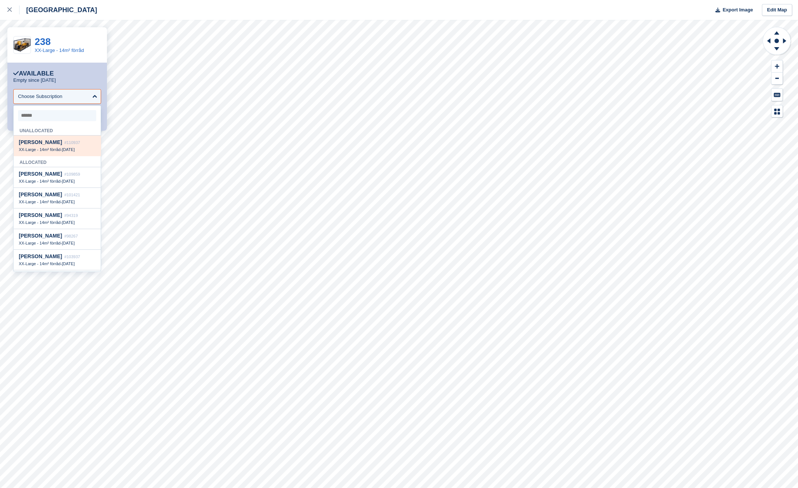
click at [77, 146] on div "Mohammad Husseini #110937" at bounding box center [57, 142] width 77 height 6
select select "******"
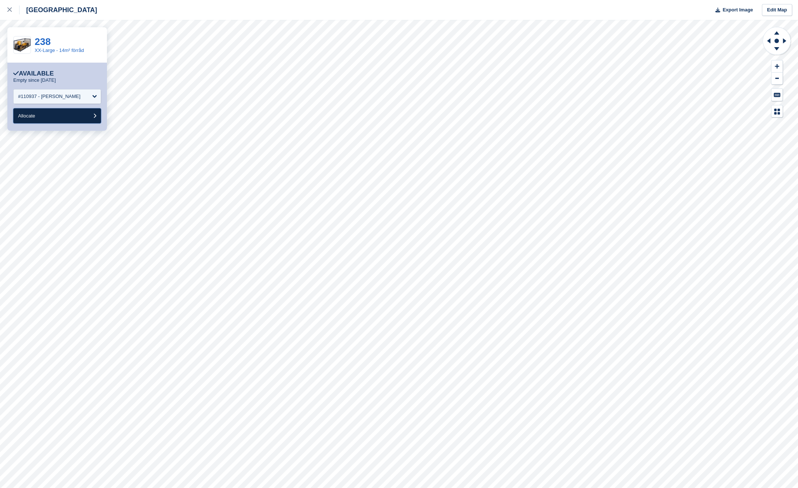
click at [66, 121] on button "Allocate" at bounding box center [57, 115] width 88 height 15
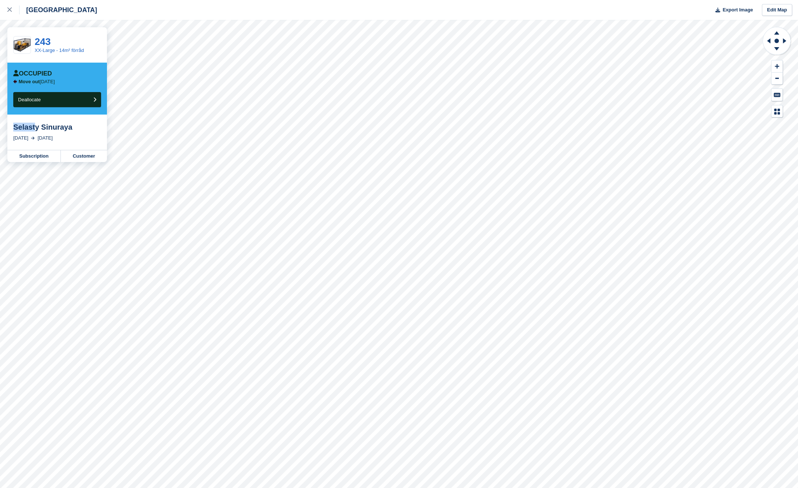
drag, startPoint x: 35, startPoint y: 127, endPoint x: 12, endPoint y: 128, distance: 23.2
click at [12, 128] on div "Selasty Sinuraya 5 Aug, 2025 5 Oct, 2025" at bounding box center [57, 132] width 100 height 35
click at [13, 128] on div "Selasty Sinuraya 5 Aug, 2025 5 Oct, 2025" at bounding box center [57, 132] width 100 height 35
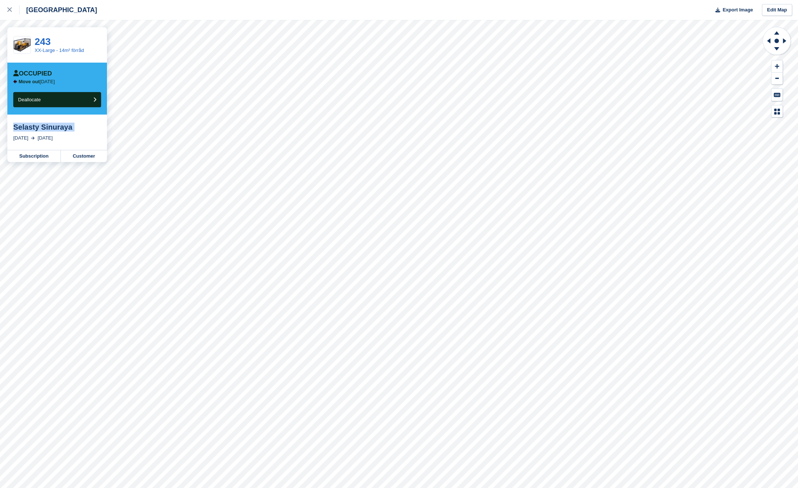
copy div "Selasty Sinuraya"
click at [82, 100] on button "Deallocate" at bounding box center [57, 99] width 88 height 15
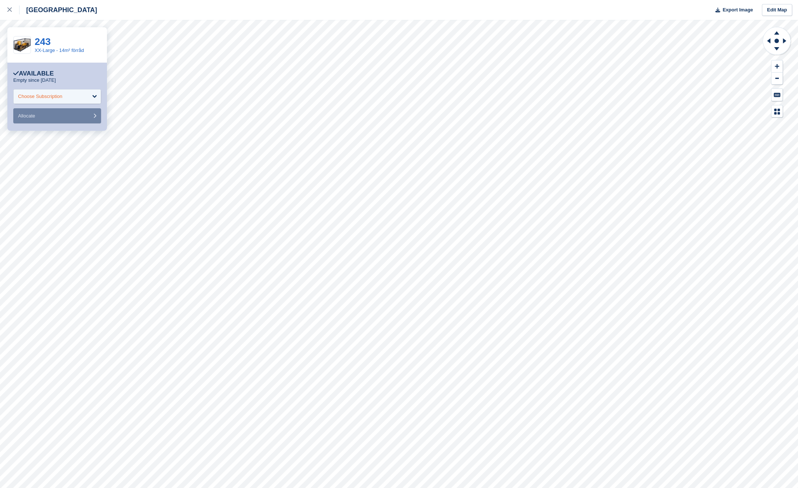
click at [74, 97] on div "Choose Subscription" at bounding box center [57, 96] width 88 height 15
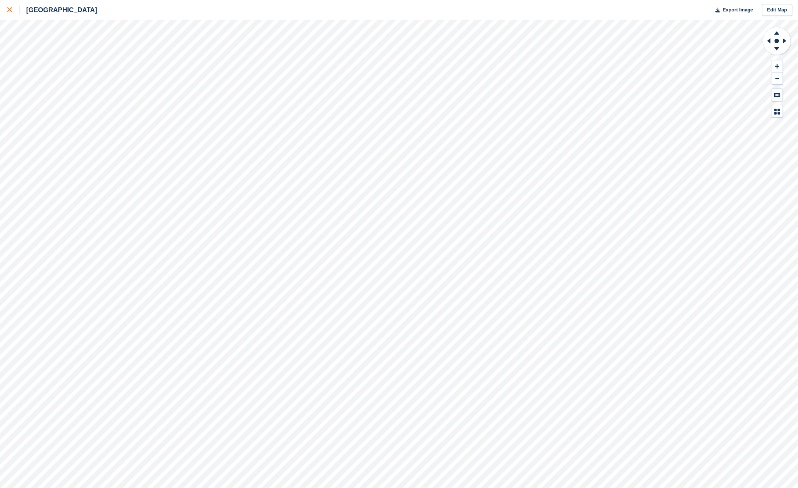
click at [11, 13] on div at bounding box center [13, 10] width 12 height 9
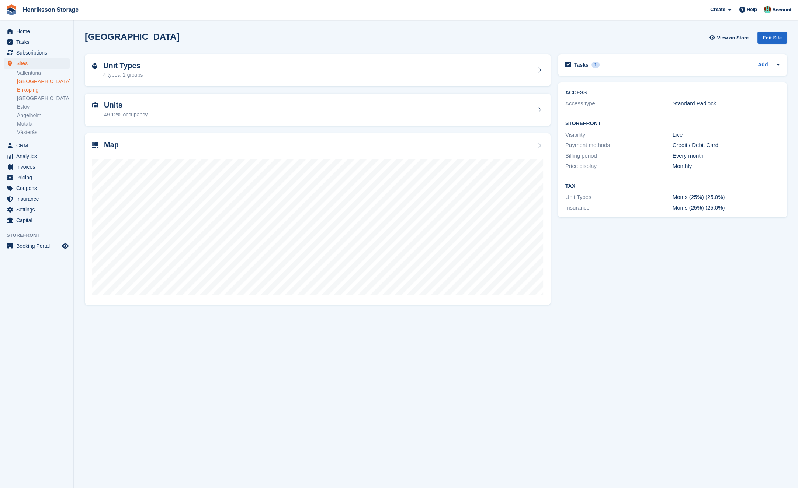
click at [31, 92] on link "Enköping" at bounding box center [43, 90] width 53 height 7
click at [211, 147] on div "Map" at bounding box center [317, 146] width 451 height 10
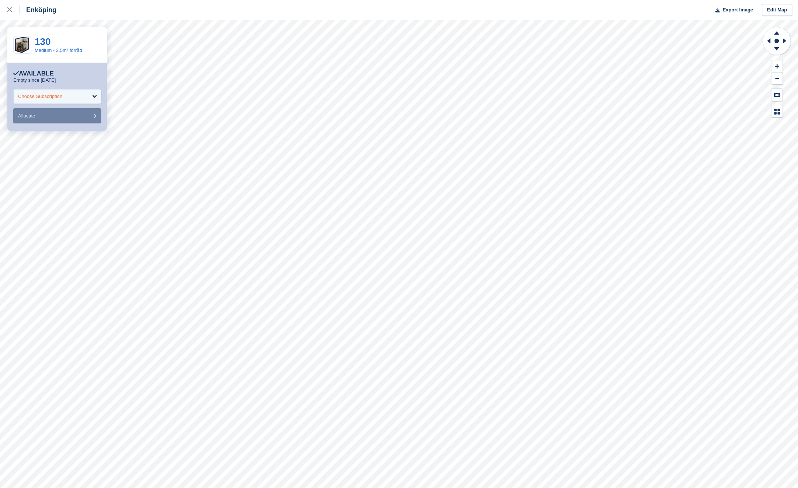
drag, startPoint x: 75, startPoint y: 88, endPoint x: 76, endPoint y: 95, distance: 6.7
click at [75, 91] on div "**********" at bounding box center [57, 96] width 88 height 53
click at [76, 96] on div "Choose Subscription" at bounding box center [57, 96] width 88 height 15
click at [83, 98] on div "Choose Subscription" at bounding box center [57, 96] width 88 height 15
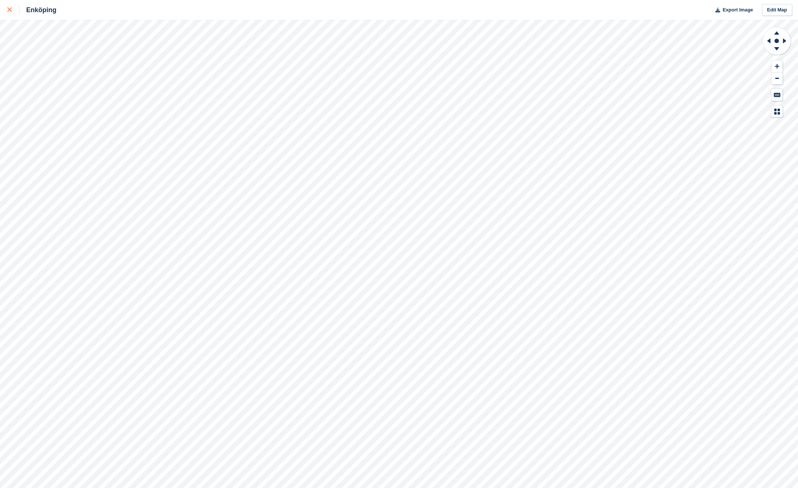
click at [14, 10] on div at bounding box center [13, 10] width 12 height 9
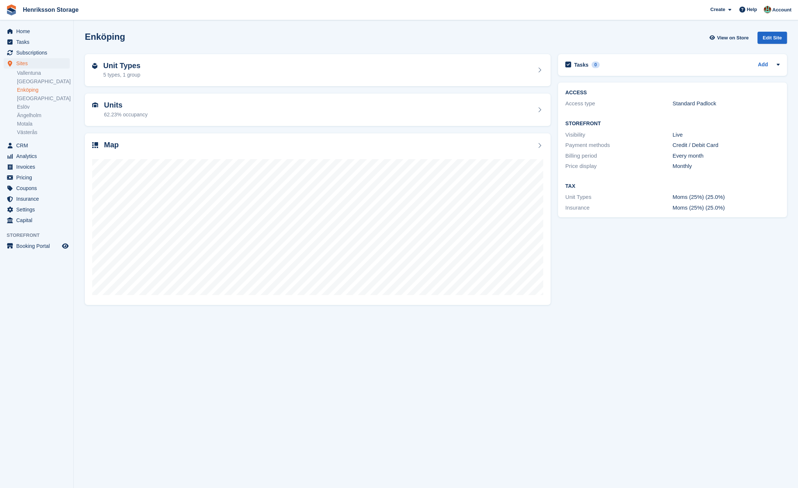
click at [366, 332] on section "Enköping View on Store Edit Site Unit Types 5 types, 1 group Units 62.23% occup…" at bounding box center [436, 244] width 724 height 488
drag, startPoint x: 350, startPoint y: 321, endPoint x: 346, endPoint y: 324, distance: 5.0
click at [346, 324] on section "Enköping View on Store Edit Site Unit Types 5 types, 1 group Units 62.23% occup…" at bounding box center [436, 244] width 724 height 488
click at [62, 319] on aside "Home Tasks Subscriptions Subscriptions Subscriptions Price increases NEW Price …" at bounding box center [36, 246] width 73 height 452
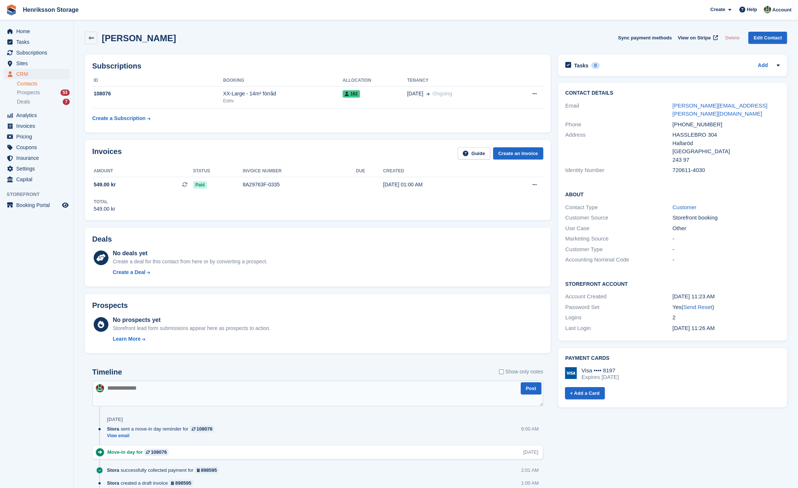
click at [147, 36] on h2 "[PERSON_NAME]" at bounding box center [139, 38] width 74 height 10
drag, startPoint x: 147, startPoint y: 36, endPoint x: 125, endPoint y: 52, distance: 26.5
click at [147, 36] on h2 "[PERSON_NAME]" at bounding box center [139, 38] width 74 height 10
copy div "[PERSON_NAME] Sync payment methods View on Stripe Delete Edit Contact"
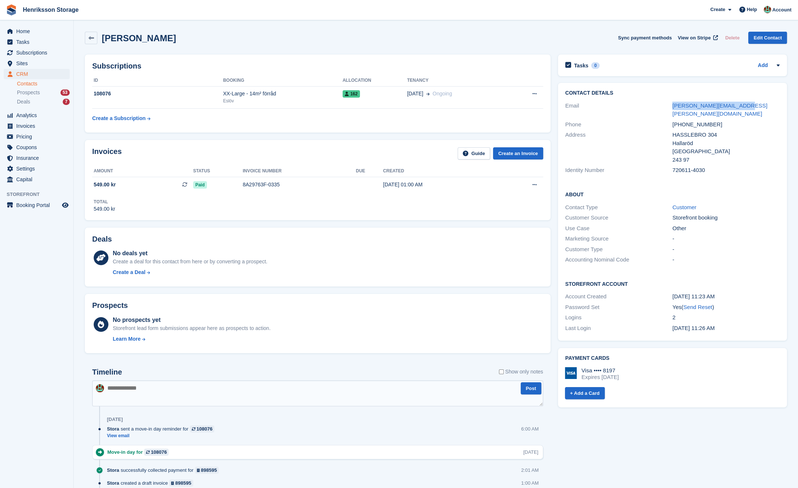
drag, startPoint x: 745, startPoint y: 105, endPoint x: 669, endPoint y: 103, distance: 75.6
click at [653, 103] on div "Email [PERSON_NAME][EMAIL_ADDRESS][PERSON_NAME][DOMAIN_NAME]" at bounding box center [672, 110] width 214 height 19
copy div "[PERSON_NAME][EMAIL_ADDRESS][PERSON_NAME][DOMAIN_NAME]"
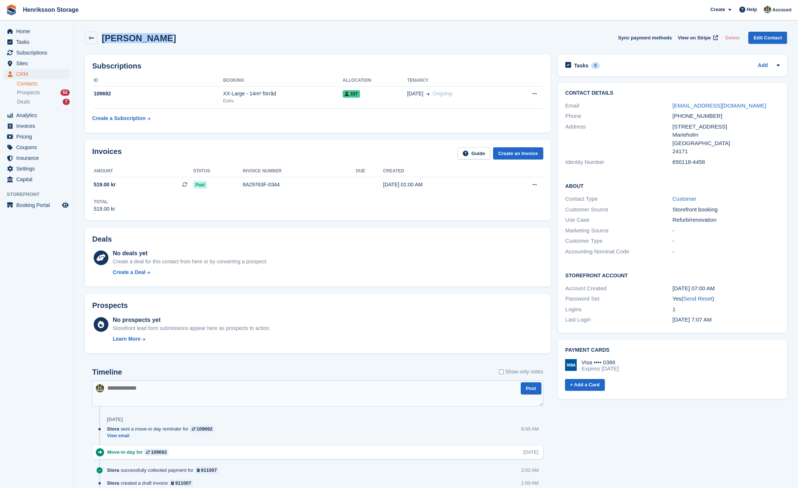
drag, startPoint x: 134, startPoint y: 39, endPoint x: 102, endPoint y: 39, distance: 31.3
click at [102, 39] on div "[PERSON_NAME] Sync payment methods View on Stripe Delete Edit Contact" at bounding box center [436, 38] width 702 height 13
copy h2 "[PERSON_NAME]"
drag, startPoint x: 756, startPoint y: 108, endPoint x: 668, endPoint y: 102, distance: 88.3
click at [653, 102] on div "Email [EMAIL_ADDRESS][DOMAIN_NAME]" at bounding box center [672, 106] width 214 height 11
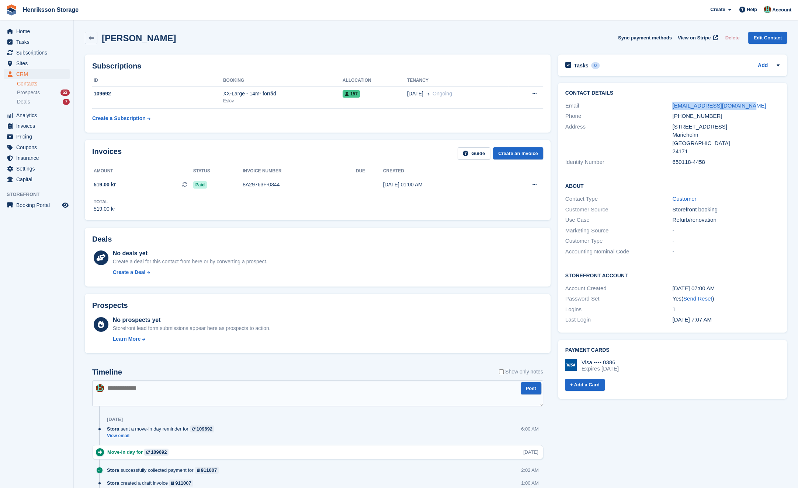
copy div "[EMAIL_ADDRESS][DOMAIN_NAME]"
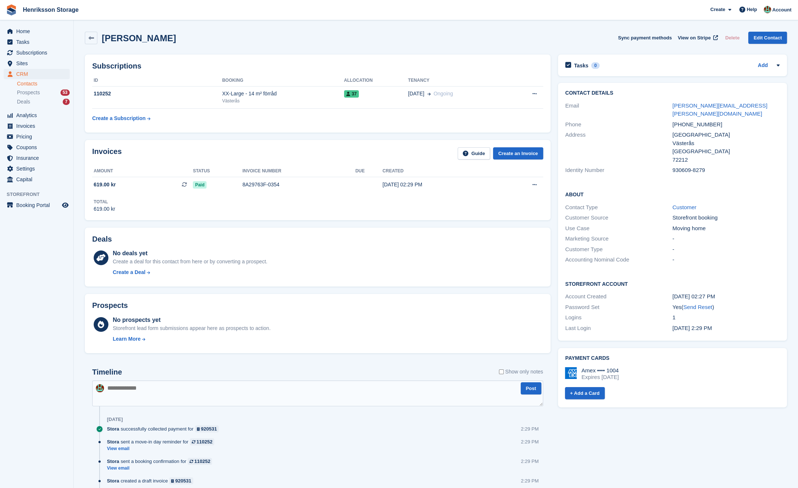
click at [131, 43] on div "[PERSON_NAME]" at bounding box center [130, 38] width 91 height 13
drag, startPoint x: 168, startPoint y: 32, endPoint x: 160, endPoint y: 39, distance: 10.2
click at [160, 39] on div "[PERSON_NAME] Sync payment methods View on Stripe Delete Edit Contact" at bounding box center [435, 39] width 709 height 23
click at [163, 38] on h2 "[PERSON_NAME]" at bounding box center [139, 38] width 74 height 10
copy h2 "[PERSON_NAME]"
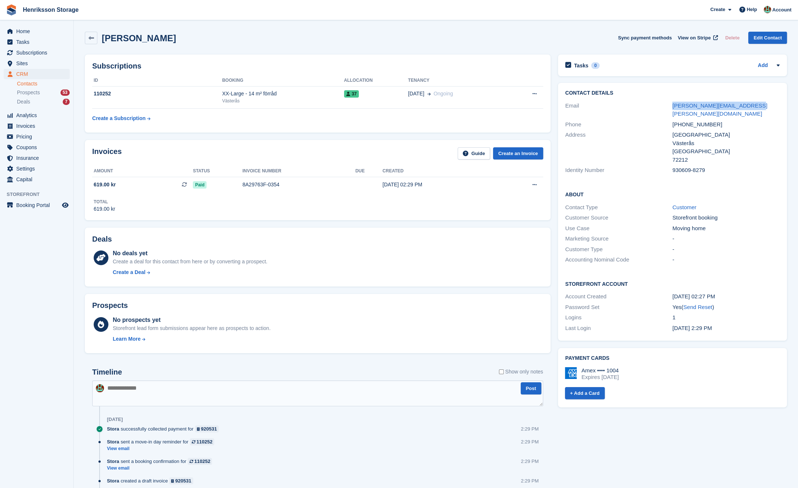
drag, startPoint x: 779, startPoint y: 107, endPoint x: 657, endPoint y: 106, distance: 122.0
click at [653, 106] on div "Contact Details Email [PERSON_NAME][EMAIL_ADDRESS][PERSON_NAME][DOMAIN_NAME] Ph…" at bounding box center [672, 133] width 229 height 100
copy div "[PERSON_NAME][EMAIL_ADDRESS][PERSON_NAME][DOMAIN_NAME]"
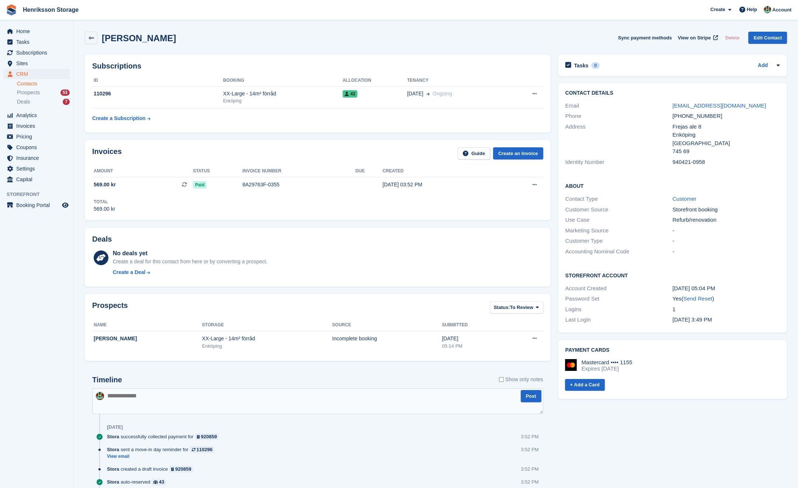
click at [121, 35] on h2 "Anthony" at bounding box center [139, 38] width 74 height 10
copy div "Anthony Sync payment methods View on Stripe Delete Edit Contact"
drag, startPoint x: 771, startPoint y: 105, endPoint x: 660, endPoint y: 104, distance: 111.0
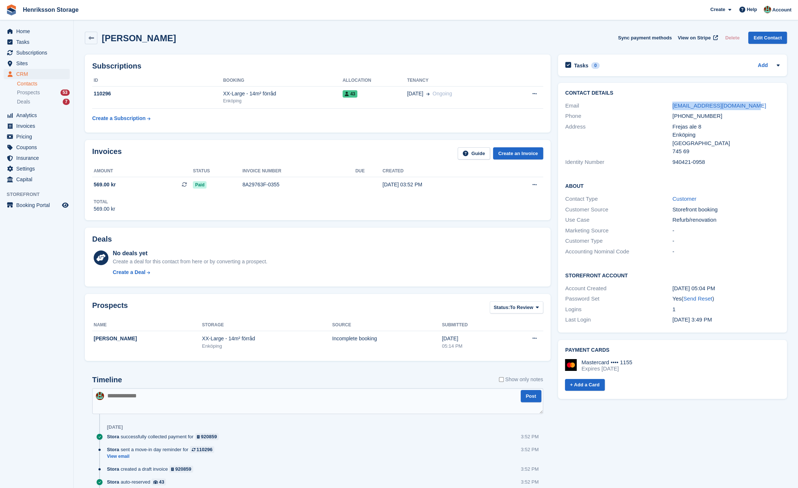
click at [653, 104] on div "Email alexandravisaj@hotmail.com" at bounding box center [672, 106] width 214 height 11
copy div "alexandravisaj@hotmail.com"
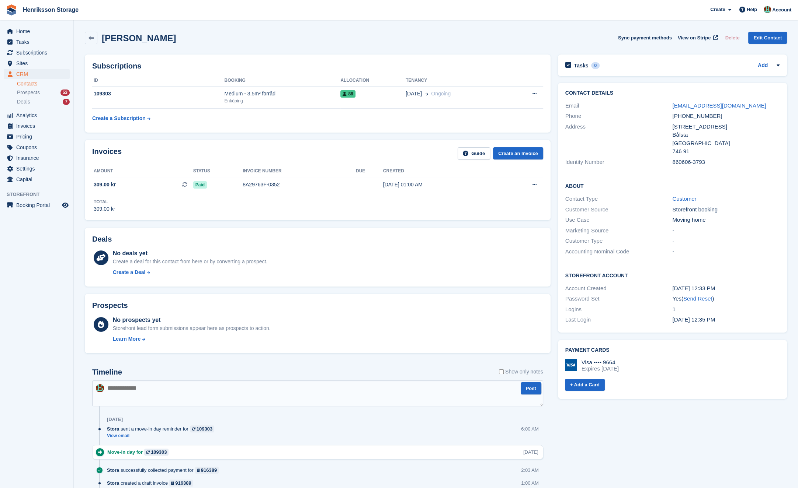
click at [152, 35] on h2 "[PERSON_NAME]" at bounding box center [139, 38] width 74 height 10
click at [188, 46] on div "Irmantas Rozkov Sync payment methods View on Stripe Delete Edit Contact" at bounding box center [435, 39] width 709 height 23
drag, startPoint x: 183, startPoint y: 39, endPoint x: 100, endPoint y: 40, distance: 82.9
click at [100, 40] on div "Irmantas Rozkov Sync payment methods View on Stripe Delete Edit Contact" at bounding box center [436, 38] width 702 height 13
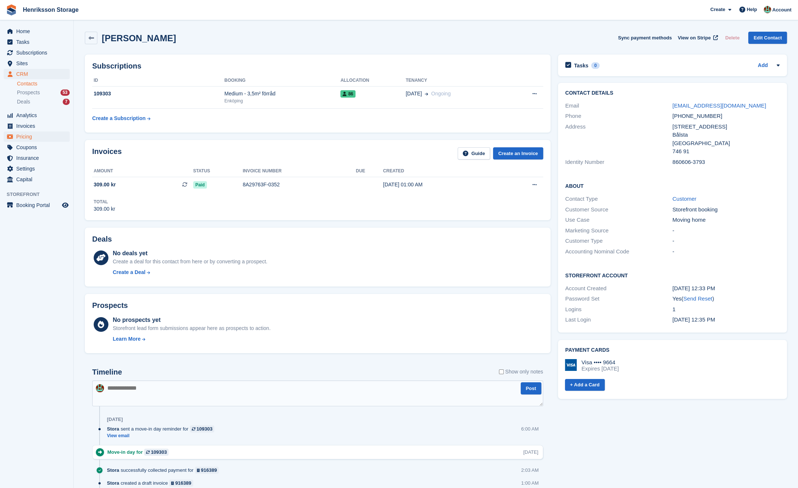
copy h2 "Irmantas Rozkov"
drag, startPoint x: 758, startPoint y: 108, endPoint x: 660, endPoint y: 105, distance: 98.1
click at [653, 105] on div "Email ssenissx@yahoo.com" at bounding box center [672, 106] width 214 height 11
copy div "ssenissx@yahoo.com"
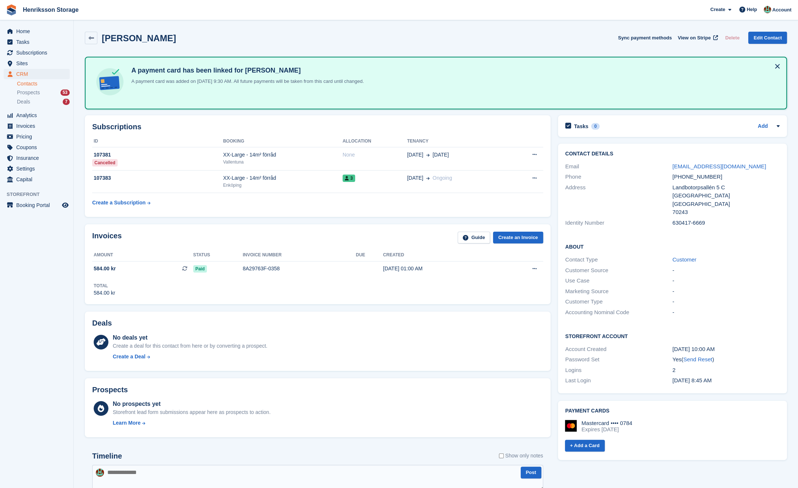
click at [152, 36] on h2 "Anette Åkesson" at bounding box center [139, 38] width 74 height 10
click at [152, 37] on h2 "Anette Åkesson" at bounding box center [139, 38] width 74 height 10
click at [151, 36] on h2 "Anette Åkesson" at bounding box center [139, 38] width 74 height 10
click at [187, 36] on div "Anette Åkesson Sync payment methods View on Stripe Delete Edit Contact" at bounding box center [436, 38] width 702 height 13
drag, startPoint x: 189, startPoint y: 37, endPoint x: 106, endPoint y: 31, distance: 83.9
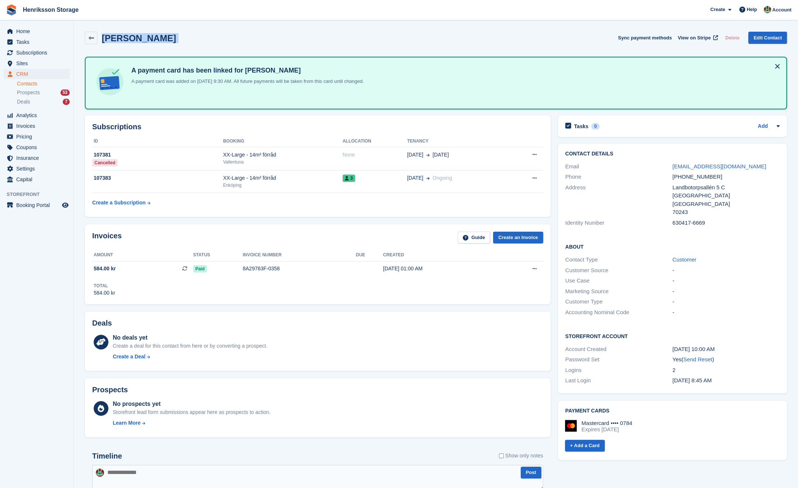
click at [107, 30] on div "Anette Åkesson Sync payment methods View on Stripe Delete Edit Contact" at bounding box center [435, 39] width 709 height 23
copy div "Anette Åkesson Sync payment methods View on Stripe Delete Edit Contact"
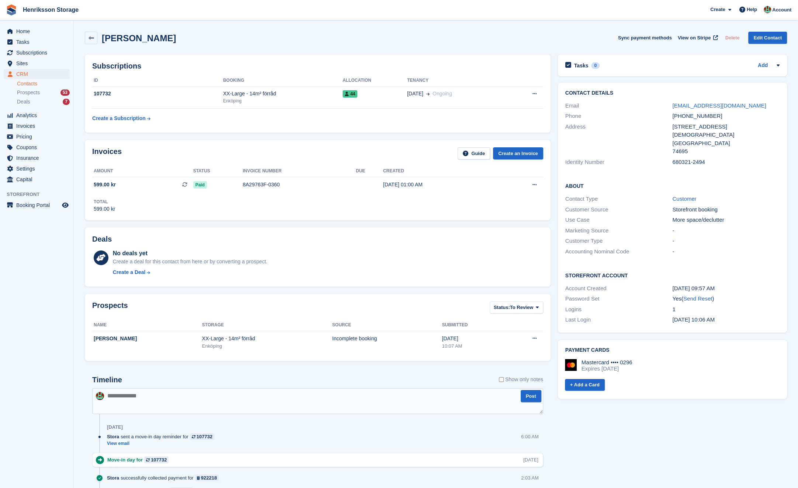
click at [153, 39] on h2 "[PERSON_NAME]" at bounding box center [139, 38] width 74 height 10
click at [153, 39] on h2 "Roger Lindström" at bounding box center [139, 38] width 74 height 10
copy div "Roger Lindström Sync payment methods View on Stripe Delete Edit Contact"
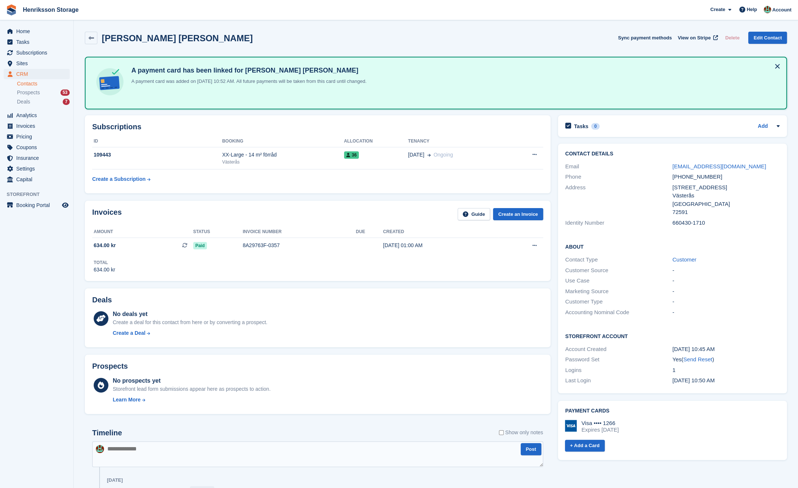
click at [172, 38] on h2 "[PERSON_NAME] [PERSON_NAME]" at bounding box center [177, 38] width 151 height 10
copy div "[PERSON_NAME] [PERSON_NAME] Sync payment methods View on Stripe Delete Edit Con…"
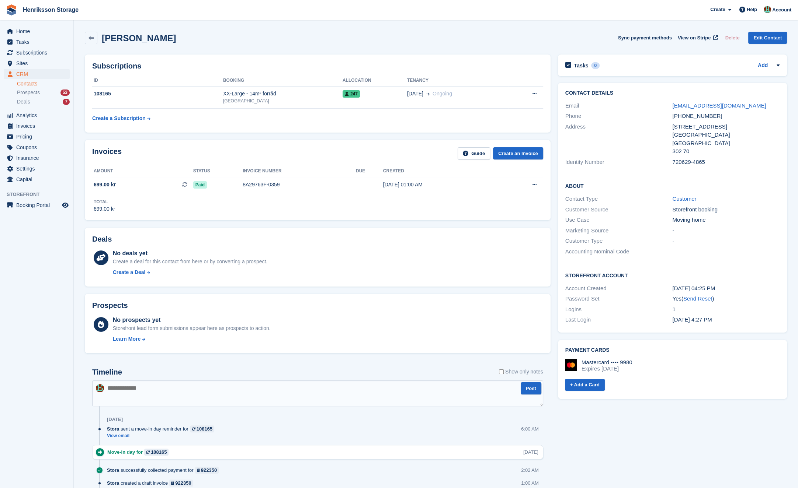
drag, startPoint x: 136, startPoint y: 34, endPoint x: 4, endPoint y: 198, distance: 211.6
click at [172, 38] on div "Ulrika Johnsson Sync payment methods View on Stripe Delete Edit Contact" at bounding box center [436, 38] width 702 height 13
copy h2 "Ulrika Johnsson"
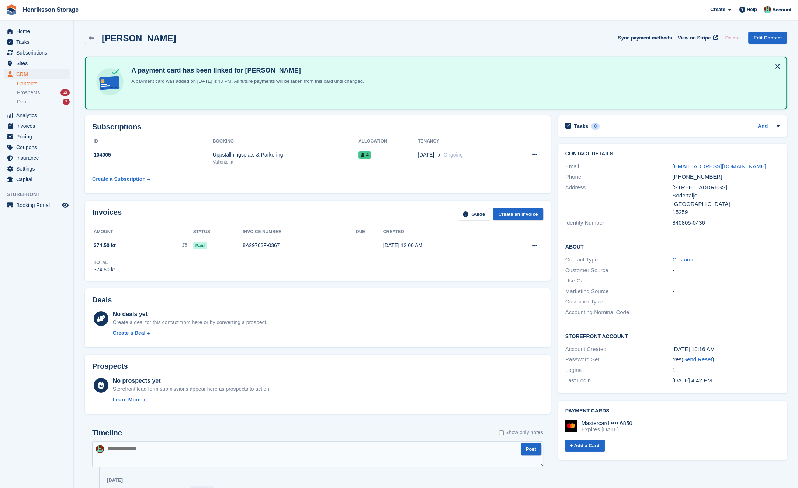
click at [153, 36] on h2 "[PERSON_NAME]" at bounding box center [139, 38] width 74 height 10
copy div "[PERSON_NAME] Sync payment methods View on Stripe Delete Edit Contact"
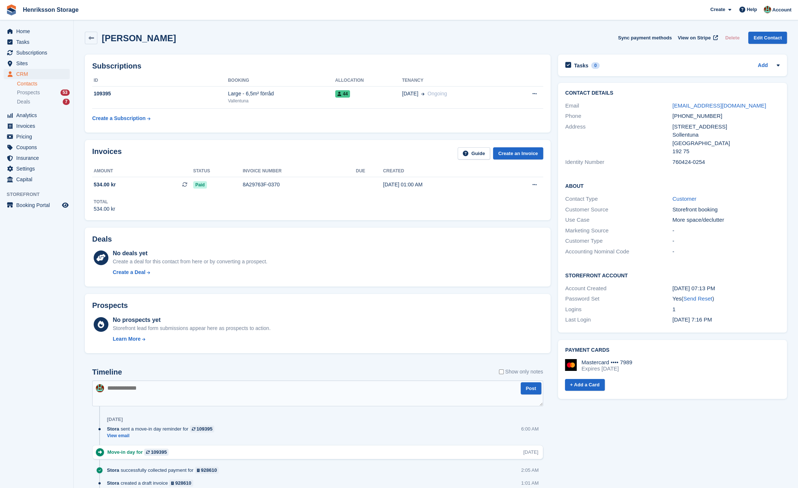
click at [153, 38] on h2 "Tord Lagerholm" at bounding box center [139, 38] width 74 height 10
copy div "Tord Lagerholm Sync payment methods View on Stripe Delete Edit Contact"
copy link "lagerholmtord@gmail.com"
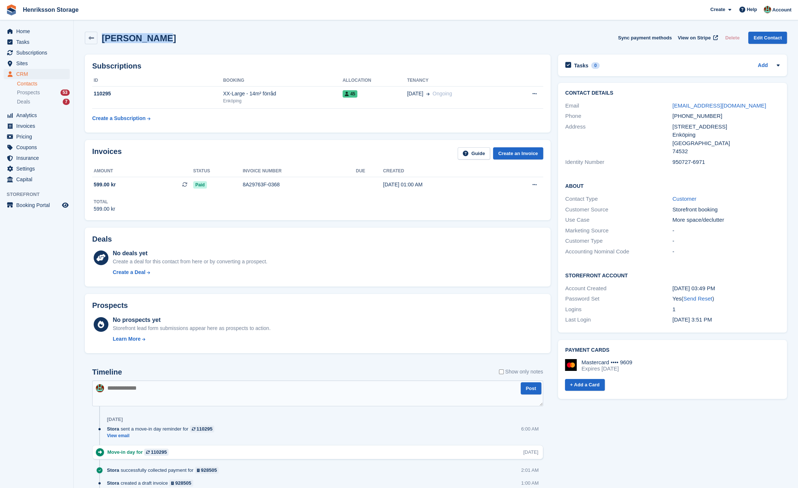
drag, startPoint x: 155, startPoint y: 35, endPoint x: 103, endPoint y: 36, distance: 52.0
click at [103, 36] on div "[PERSON_NAME] Sync payment methods View on Stripe Delete Edit Contact" at bounding box center [436, 38] width 702 height 13
copy h2 "[PERSON_NAME]"
drag, startPoint x: 741, startPoint y: 107, endPoint x: 663, endPoint y: 106, distance: 77.8
click at [653, 106] on div "Email [EMAIL_ADDRESS][DOMAIN_NAME]" at bounding box center [672, 106] width 214 height 11
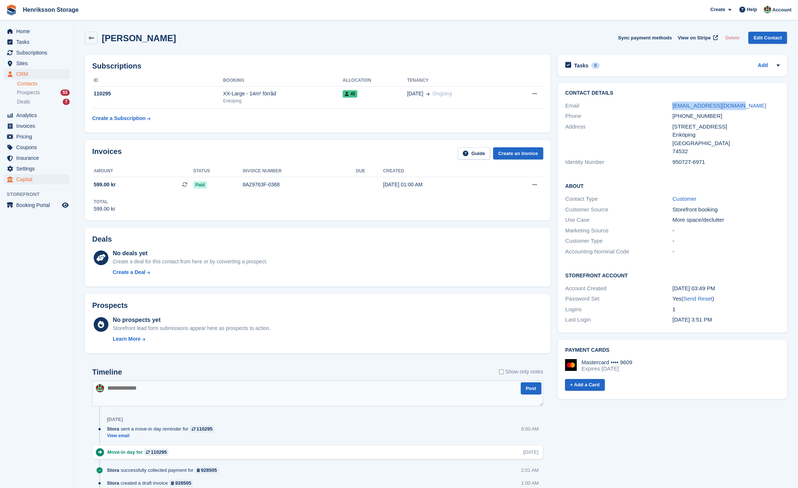
copy div "[EMAIL_ADDRESS][DOMAIN_NAME]"
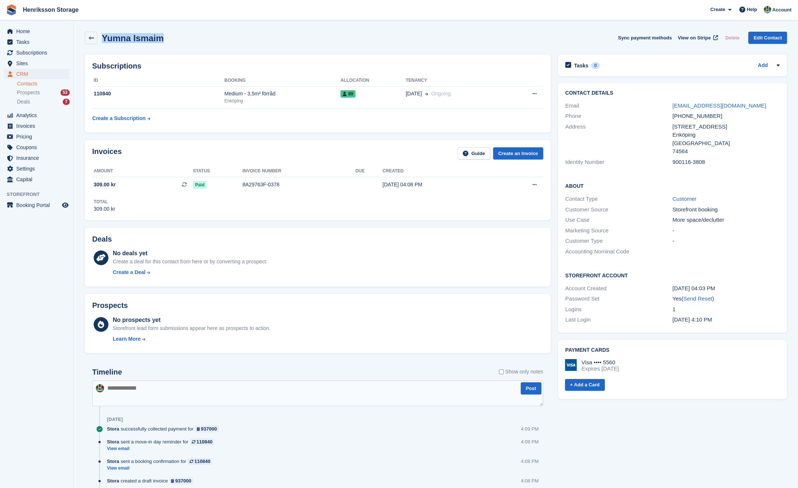
drag, startPoint x: 161, startPoint y: 36, endPoint x: 101, endPoint y: 36, distance: 59.7
click at [101, 36] on div "Yumna Ismaim Sync payment methods View on Stripe Delete Edit Contact" at bounding box center [436, 38] width 702 height 13
copy h2 "Yumna Ismaim"
